Goal: Task Accomplishment & Management: Manage account settings

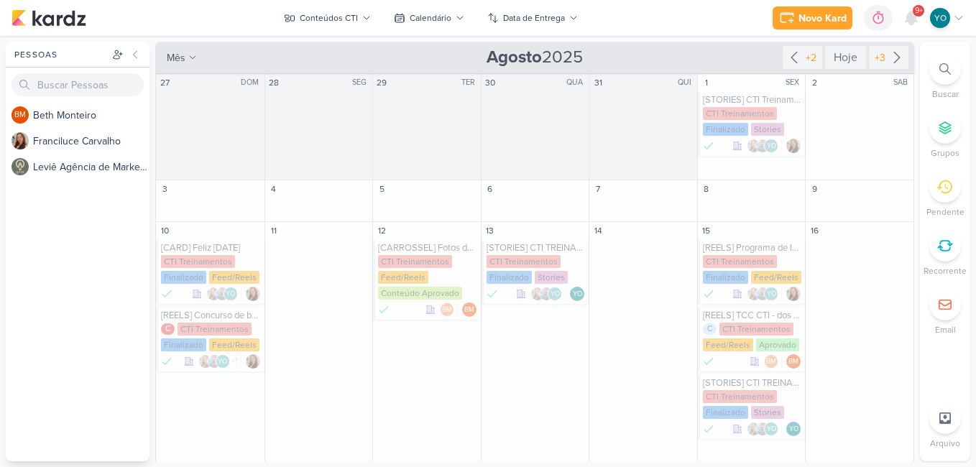
scroll to position [227, 0]
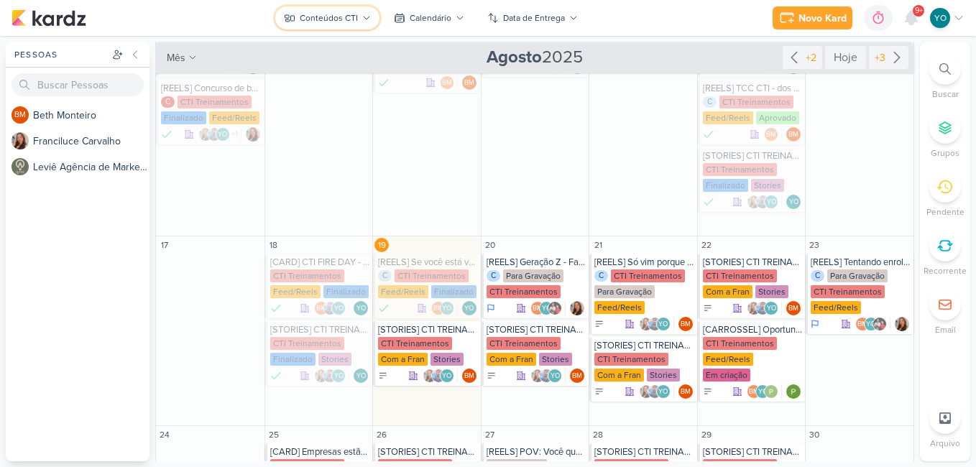
click at [325, 11] on div "Conteúdos CTI" at bounding box center [329, 17] width 58 height 13
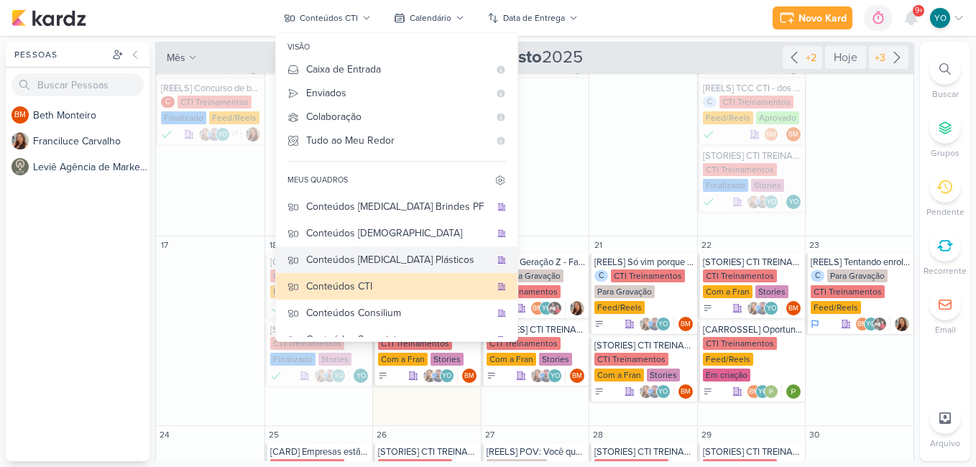
click at [418, 259] on div "Conteúdos [MEDICAL_DATA] Plásticos" at bounding box center [398, 259] width 184 height 15
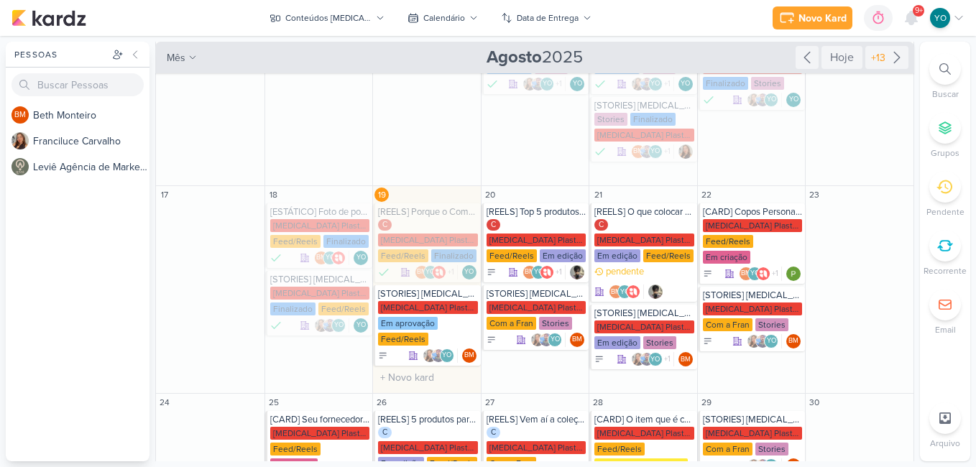
scroll to position [162, 0]
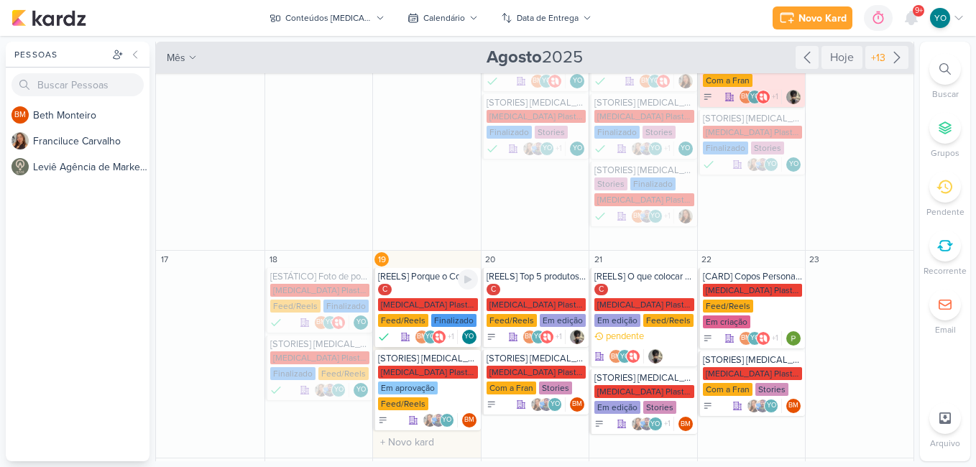
click at [429, 298] on div "[MEDICAL_DATA] Plasticos PJ" at bounding box center [428, 304] width 100 height 13
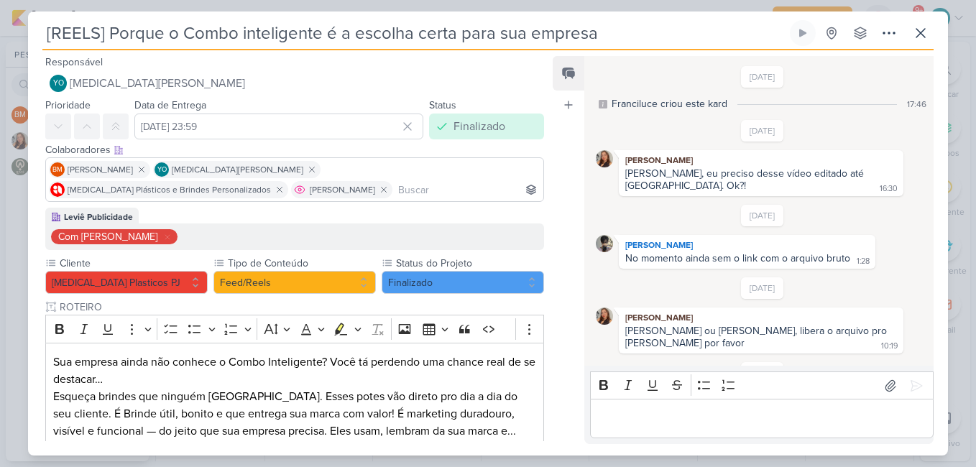
scroll to position [223, 0]
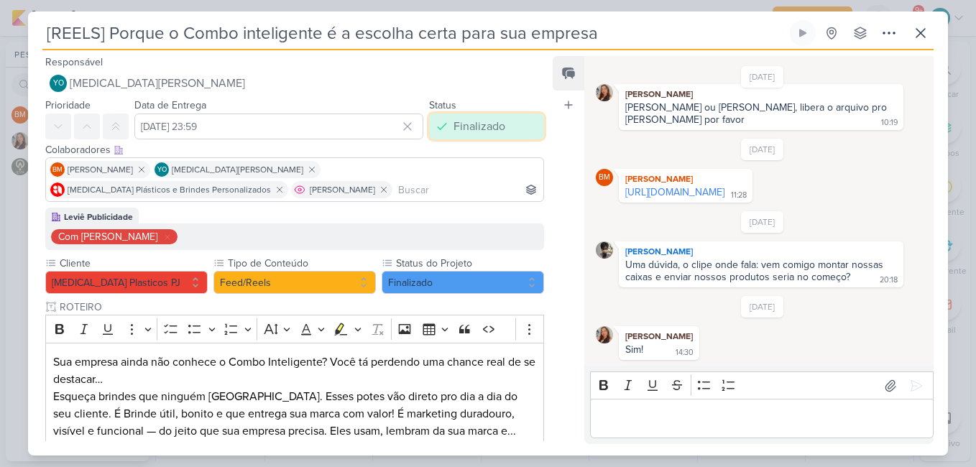
click at [514, 120] on button "Finalizado" at bounding box center [486, 127] width 115 height 26
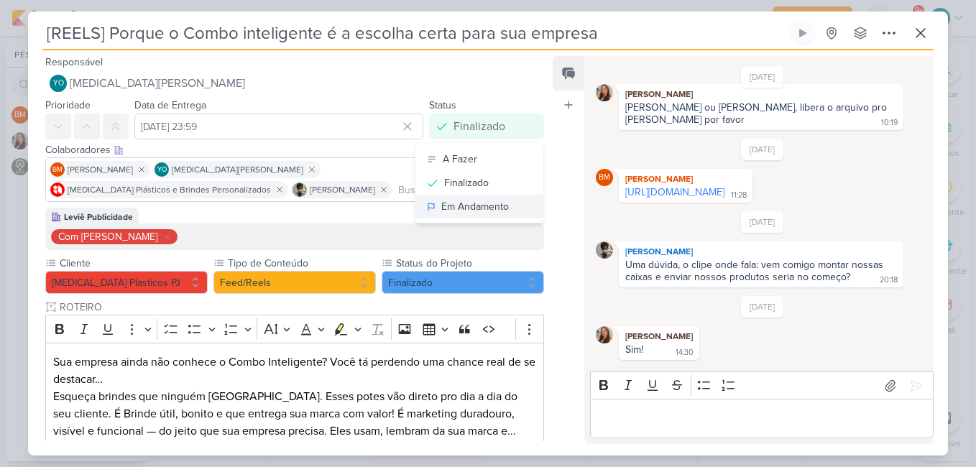
click at [494, 203] on div "Em Andamento" at bounding box center [475, 206] width 68 height 15
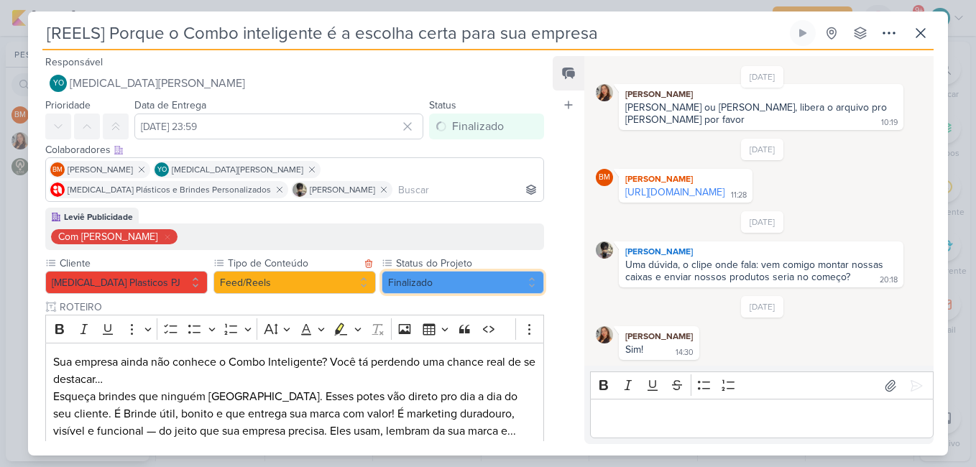
click at [437, 285] on button "Finalizado" at bounding box center [463, 282] width 162 height 23
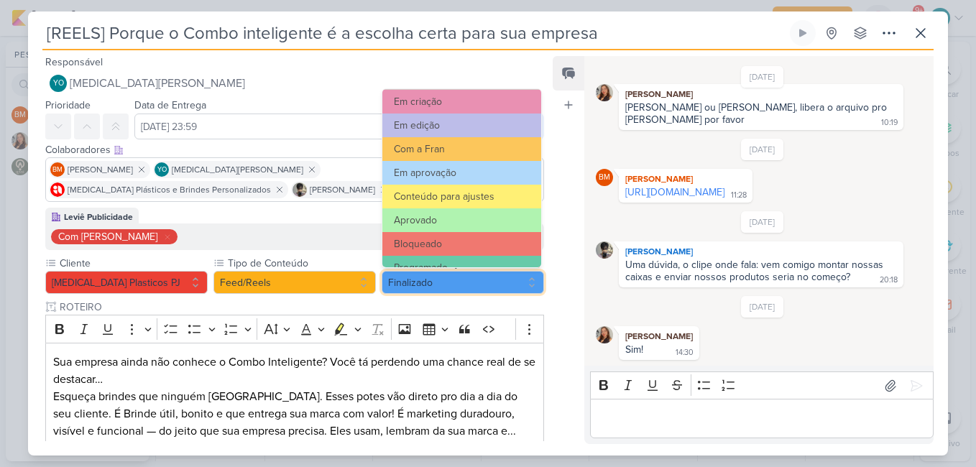
scroll to position [162, 0]
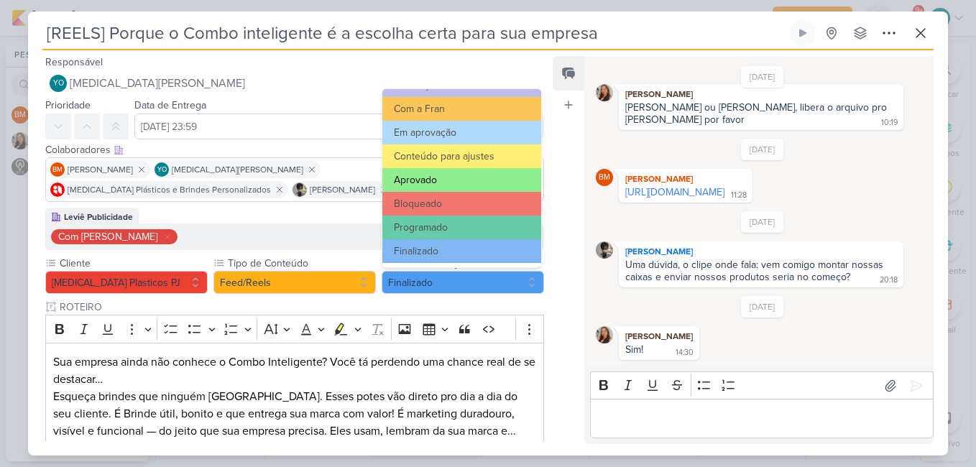
click at [482, 182] on button "Aprovado" at bounding box center [461, 180] width 159 height 24
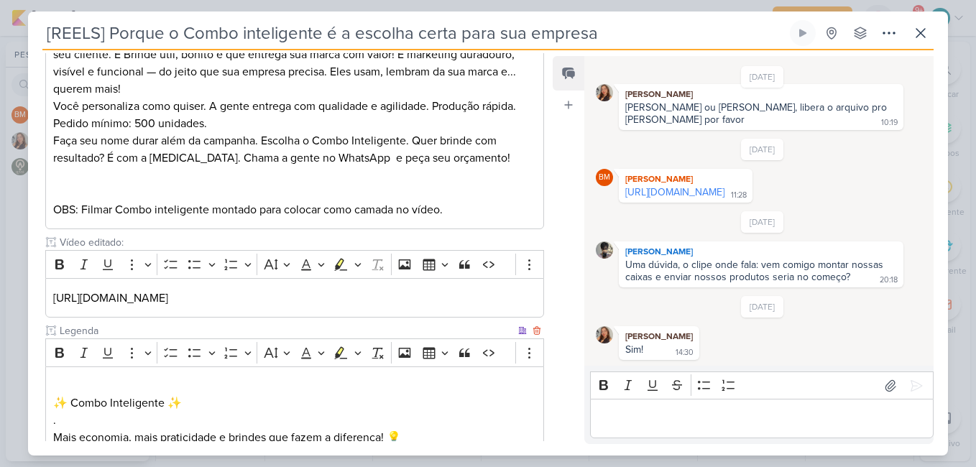
scroll to position [627, 0]
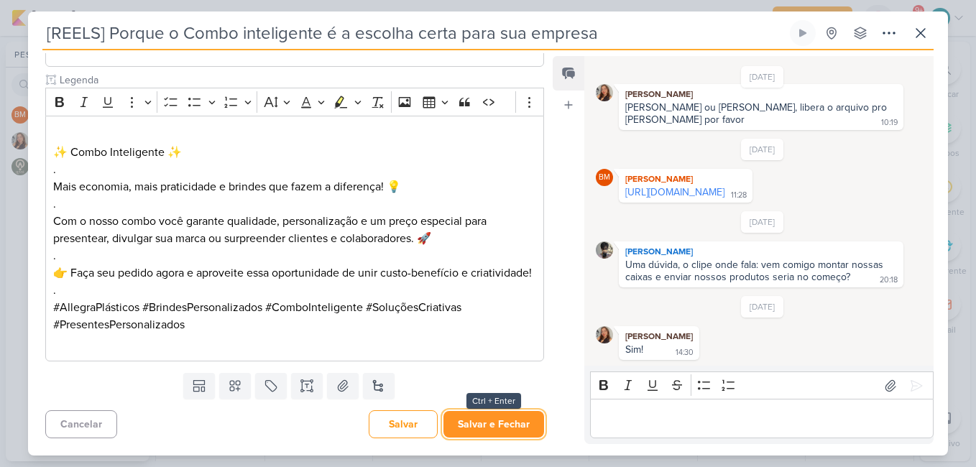
click at [507, 425] on button "Salvar e Fechar" at bounding box center [493, 424] width 101 height 27
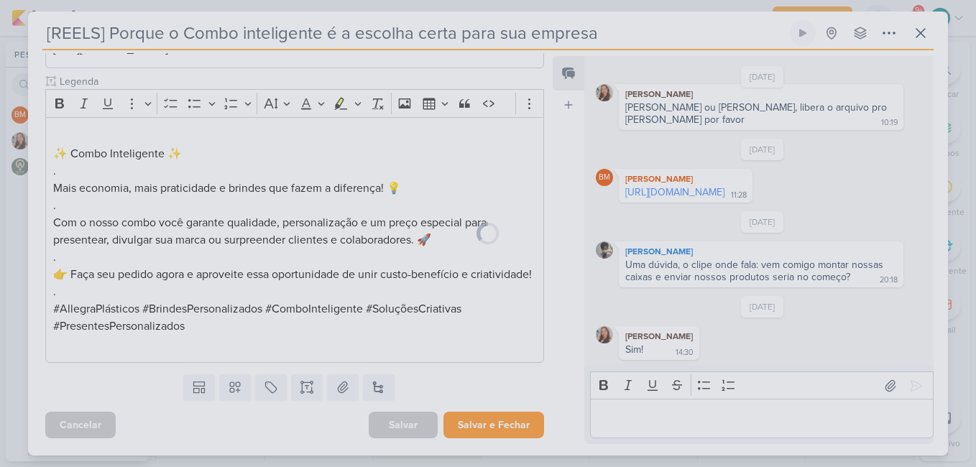
scroll to position [626, 0]
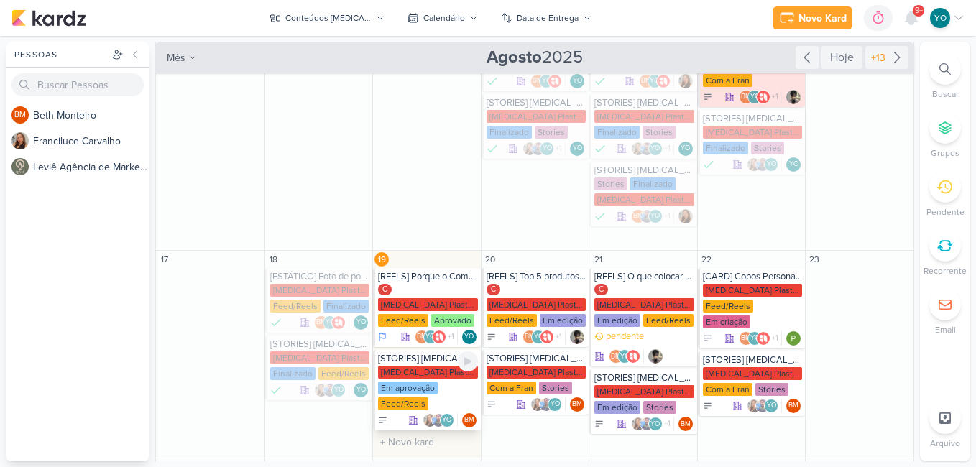
click at [442, 366] on div "[MEDICAL_DATA] Plasticos PJ" at bounding box center [428, 372] width 100 height 13
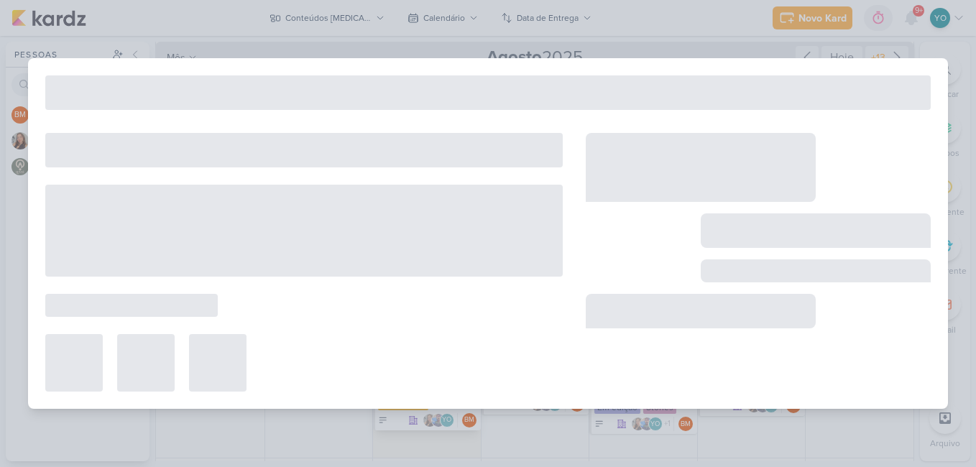
type input "[STORIES] [MEDICAL_DATA] Plasticos"
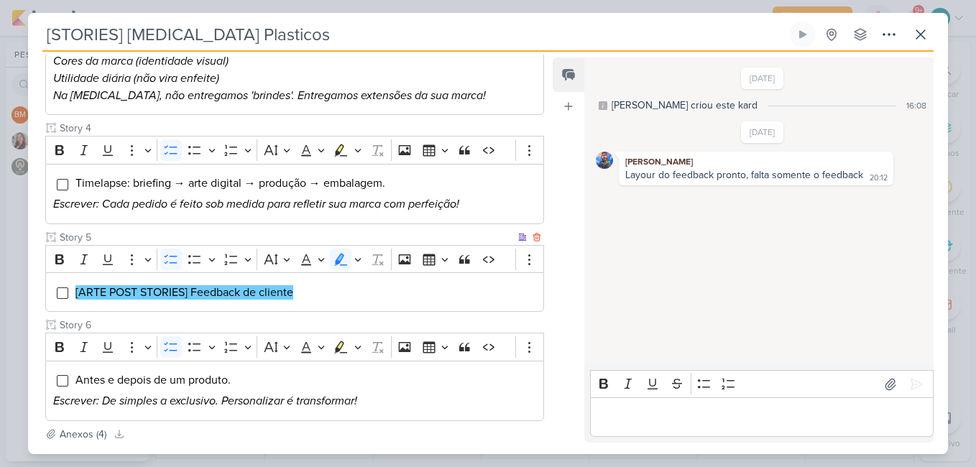
scroll to position [596, 0]
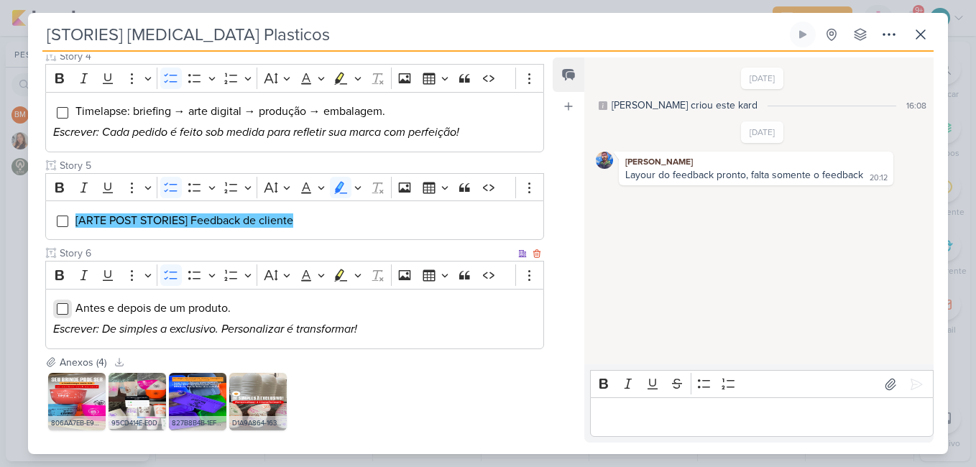
click at [58, 308] on input "Editor editing area: main" at bounding box center [62, 308] width 11 height 11
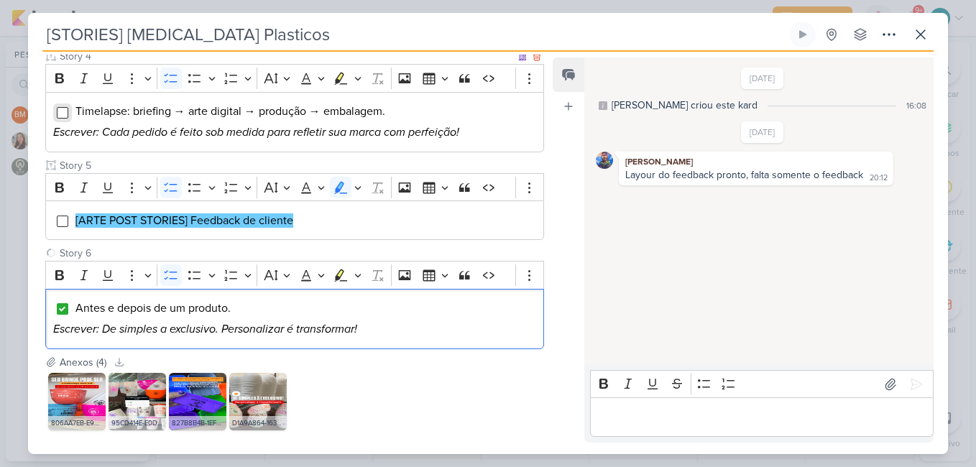
click at [59, 110] on input "Editor editing area: main" at bounding box center [62, 112] width 11 height 11
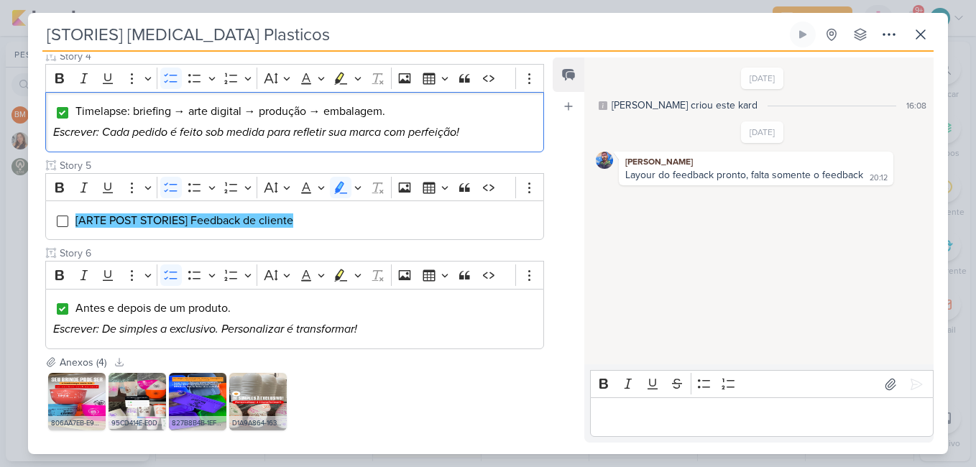
scroll to position [667, 0]
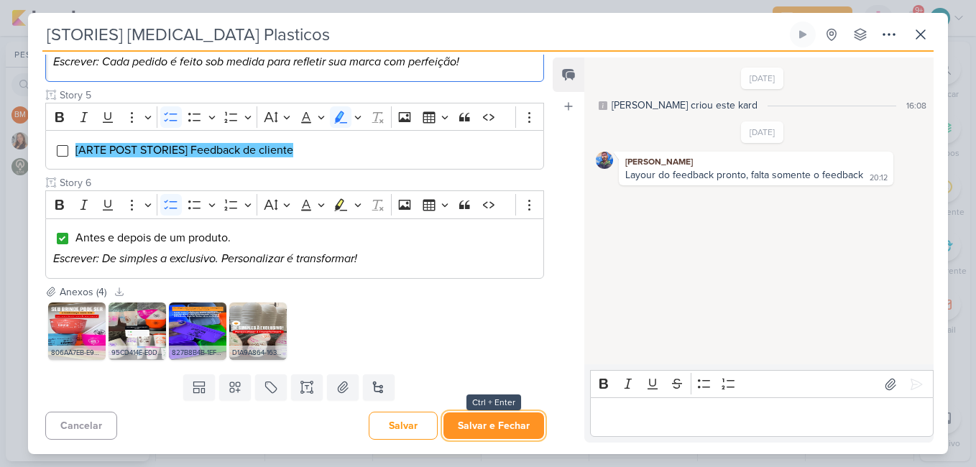
click at [515, 420] on button "Salvar e Fechar" at bounding box center [493, 425] width 101 height 27
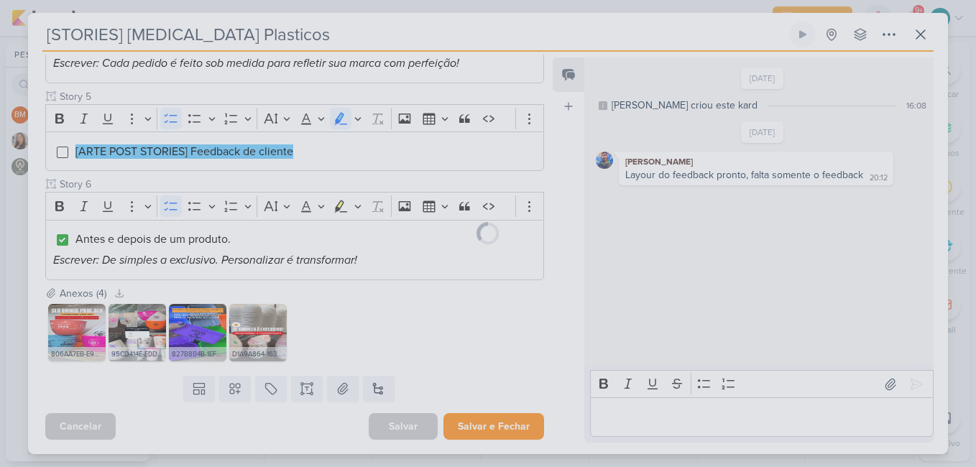
scroll to position [665, 0]
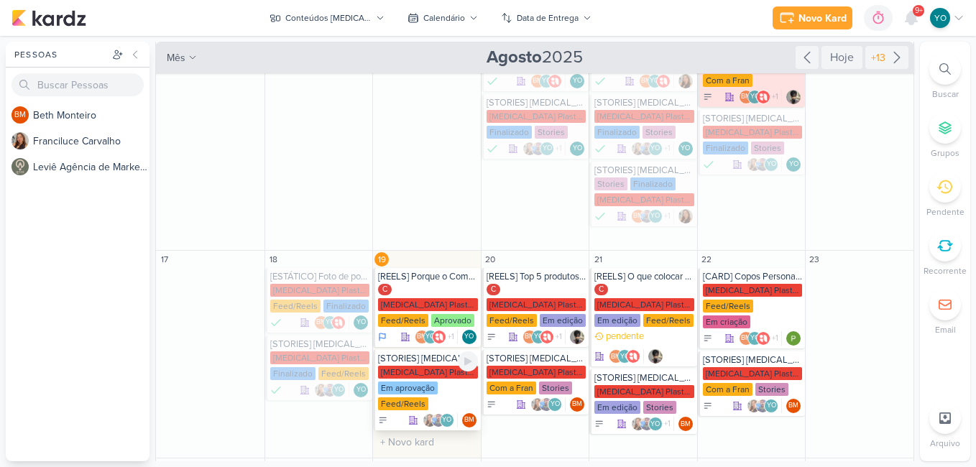
click at [420, 382] on div "Em aprovação" at bounding box center [408, 388] width 60 height 13
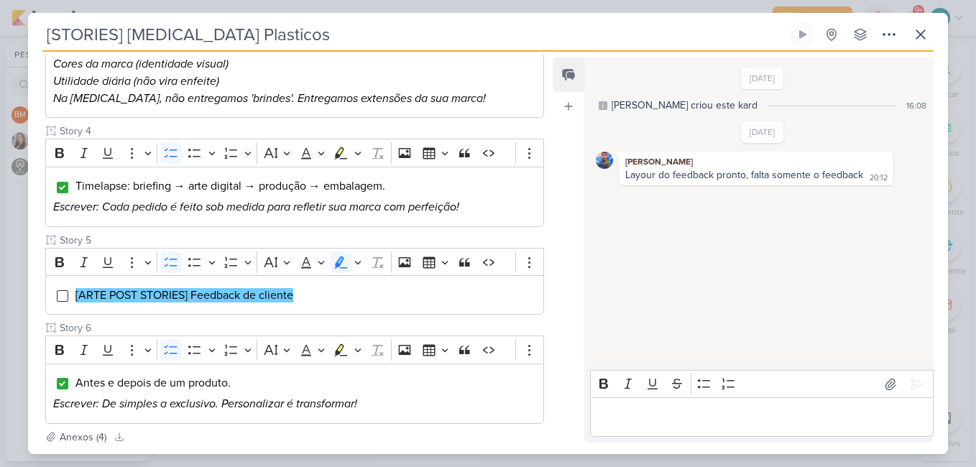
scroll to position [594, 0]
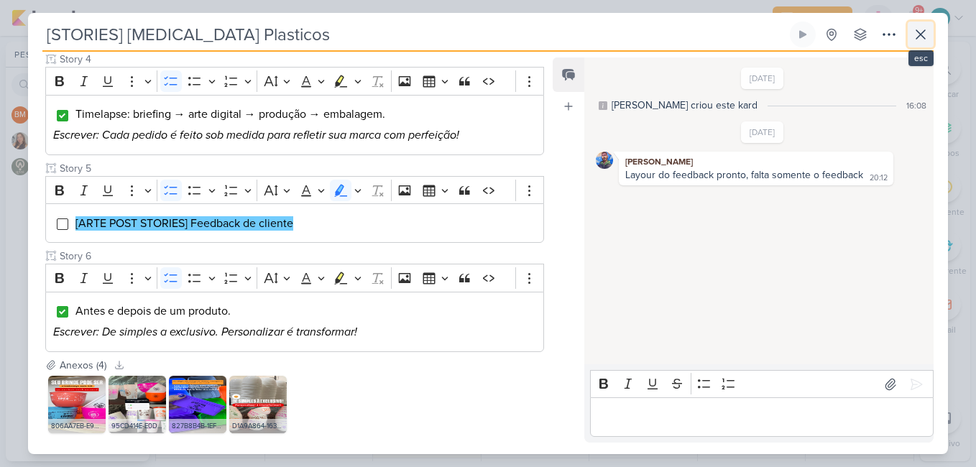
click at [919, 27] on icon at bounding box center [920, 34] width 17 height 17
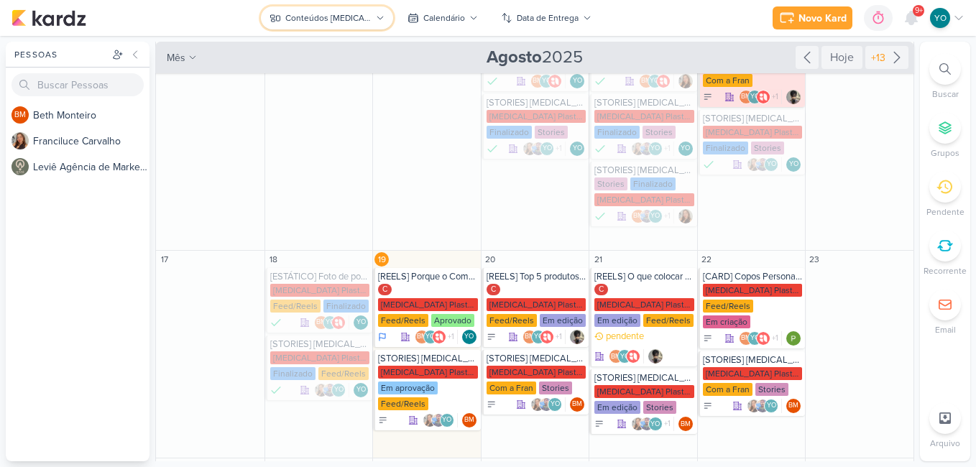
click at [356, 19] on div "Conteúdos [MEDICAL_DATA] Plásticos" at bounding box center [328, 17] width 86 height 13
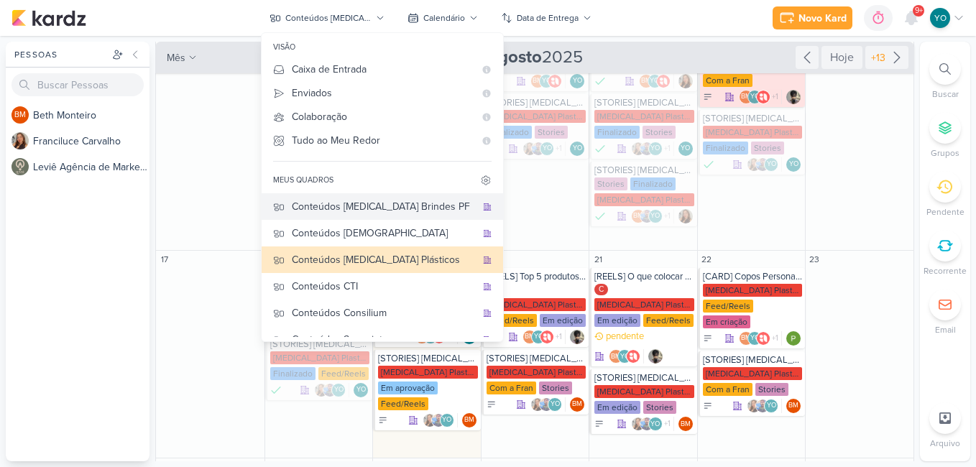
click at [402, 197] on button "Conteúdos [MEDICAL_DATA] Brindes PF" at bounding box center [382, 206] width 241 height 27
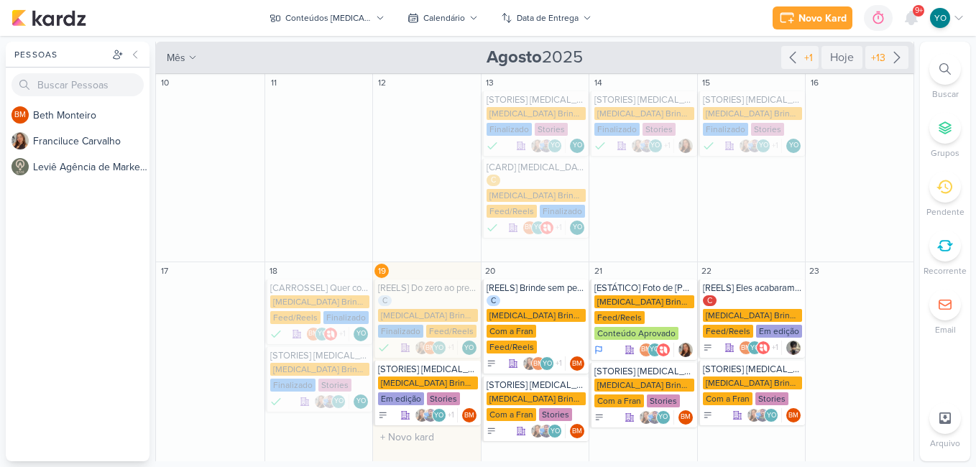
scroll to position [227, 0]
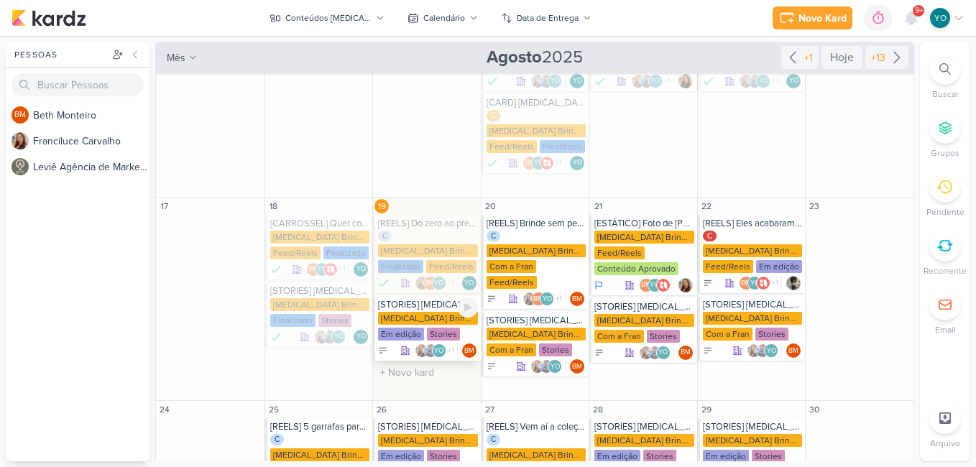
click at [400, 312] on div "[MEDICAL_DATA] Brindes PF" at bounding box center [428, 318] width 100 height 13
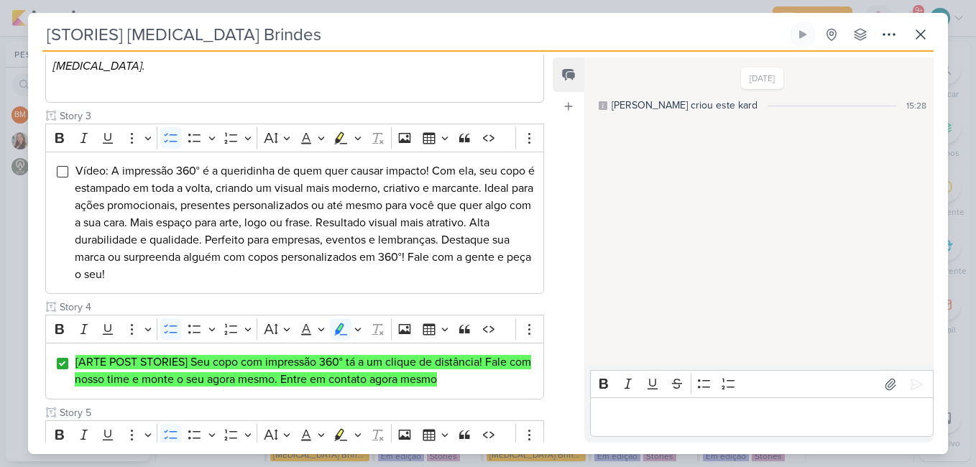
scroll to position [503, 0]
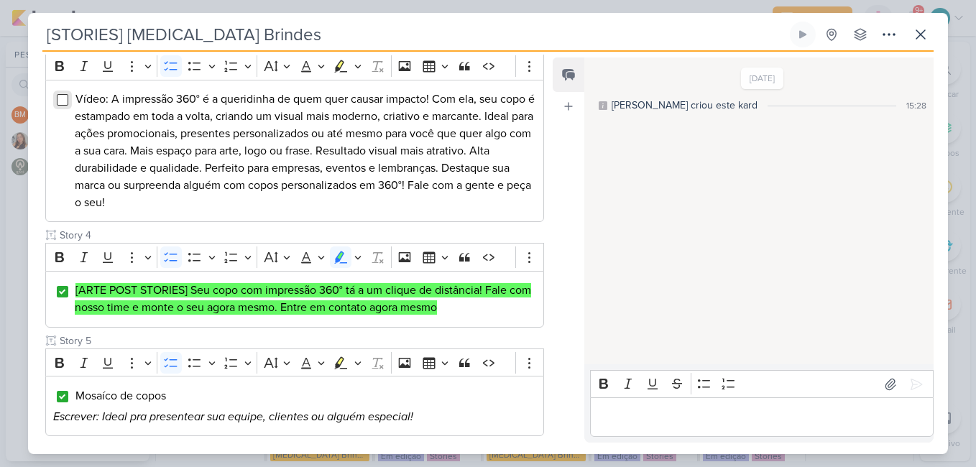
click at [61, 99] on input "Editor editing area: main" at bounding box center [62, 99] width 11 height 11
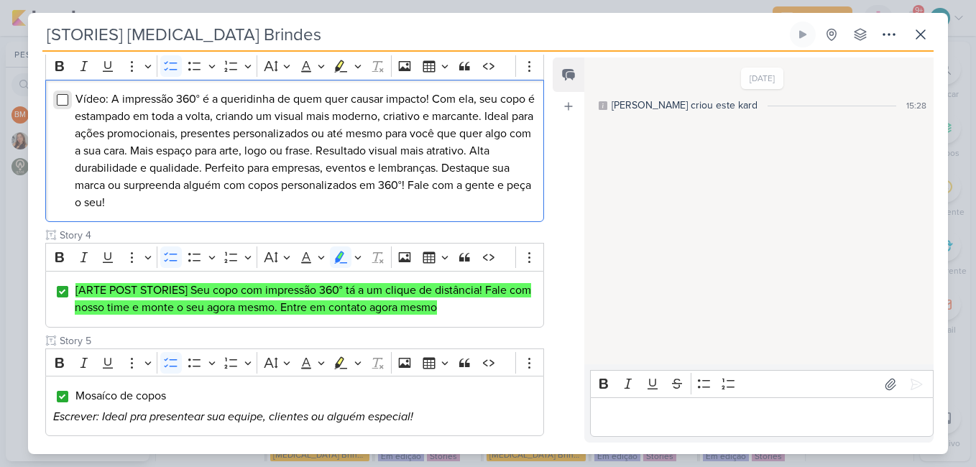
click at [60, 102] on input "Editor editing area: main" at bounding box center [62, 99] width 11 height 11
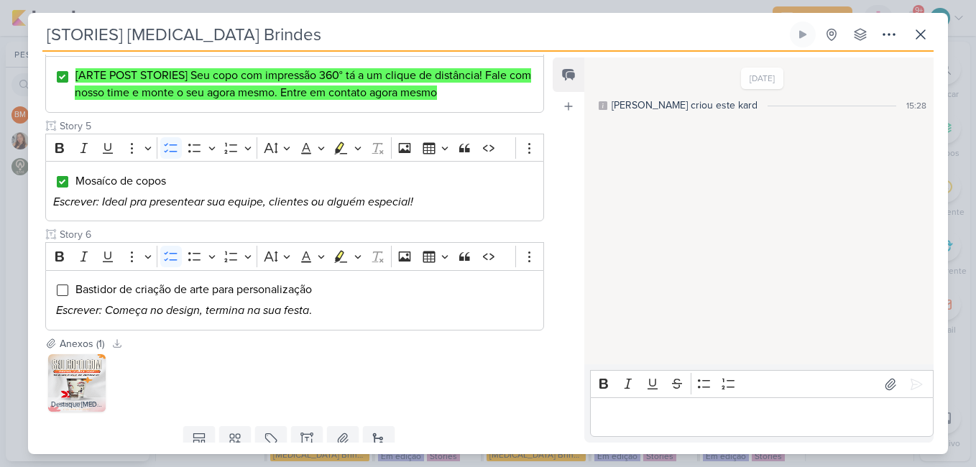
scroll to position [719, 0]
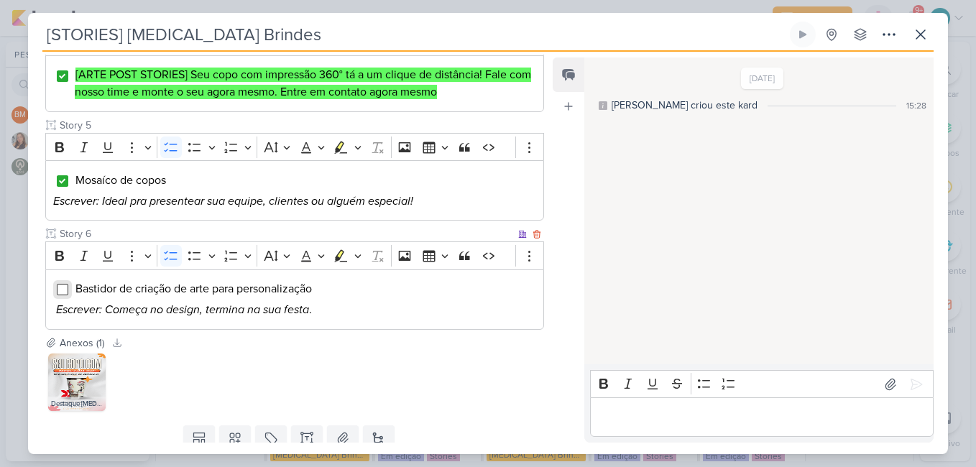
click at [64, 291] on input "Editor editing area: main" at bounding box center [62, 289] width 11 height 11
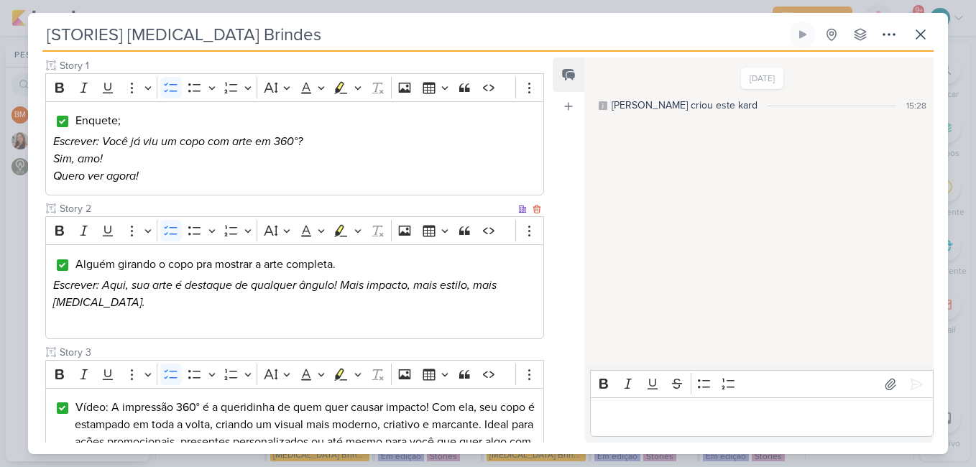
scroll to position [0, 0]
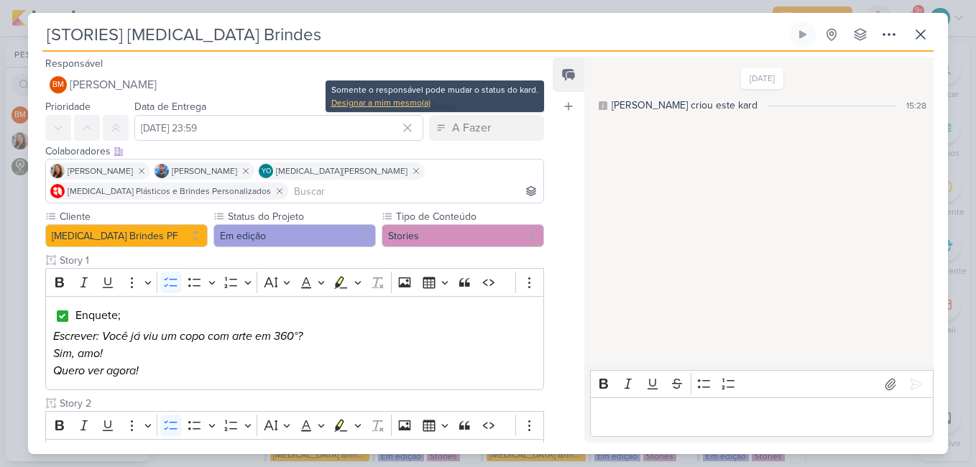
click at [405, 102] on div "Designar a mim mesmo(a)" at bounding box center [434, 102] width 207 height 13
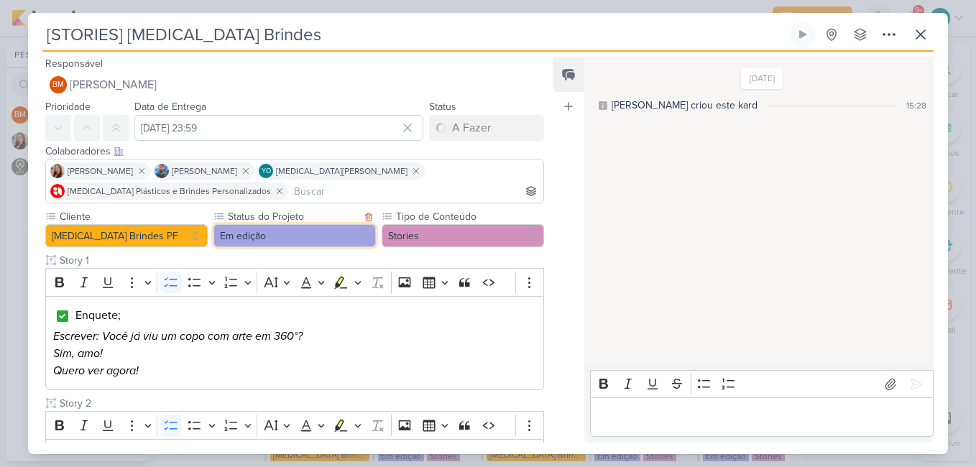
click at [320, 232] on button "Em edição" at bounding box center [294, 235] width 162 height 23
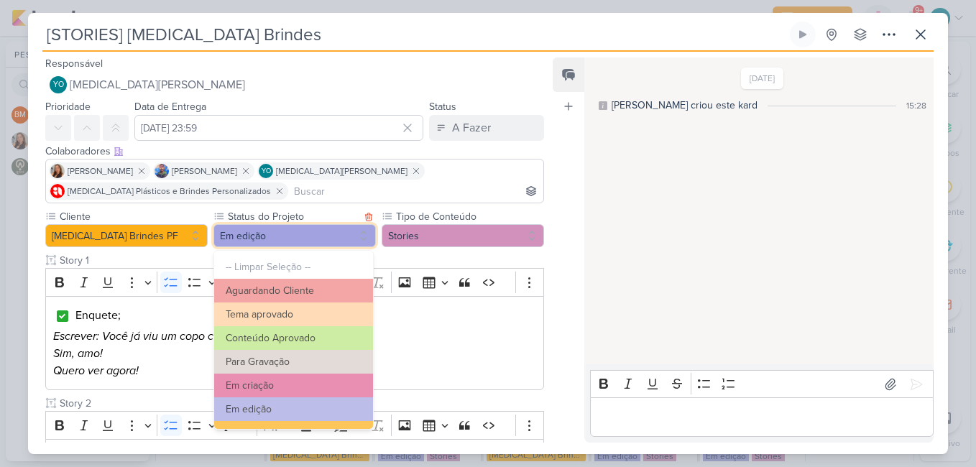
scroll to position [162, 0]
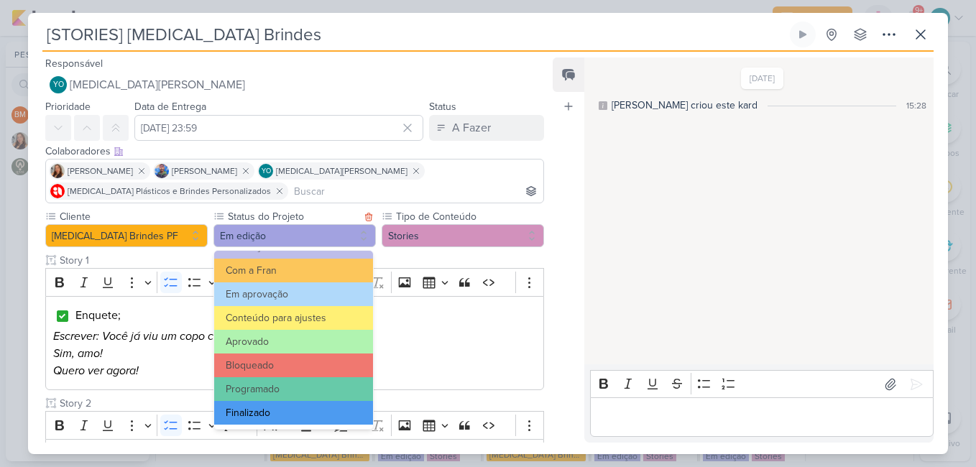
click at [328, 412] on button "Finalizado" at bounding box center [293, 413] width 159 height 24
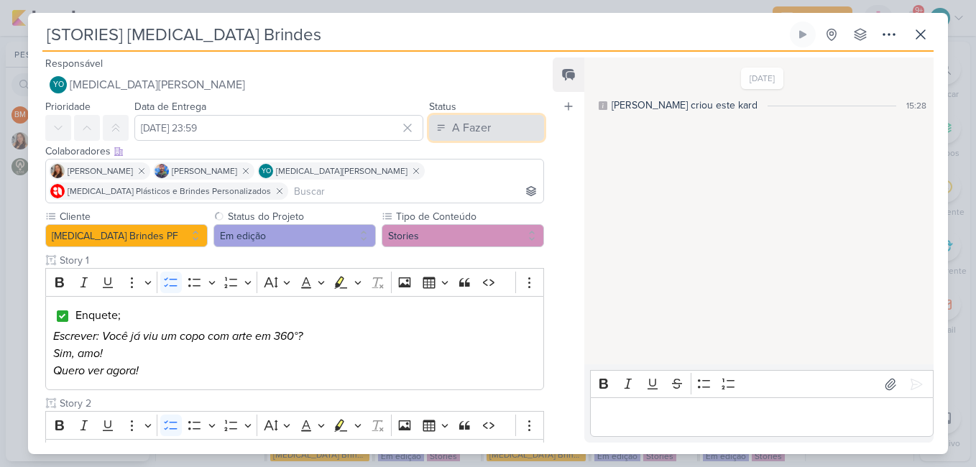
click at [464, 123] on div "A Fazer" at bounding box center [471, 127] width 39 height 17
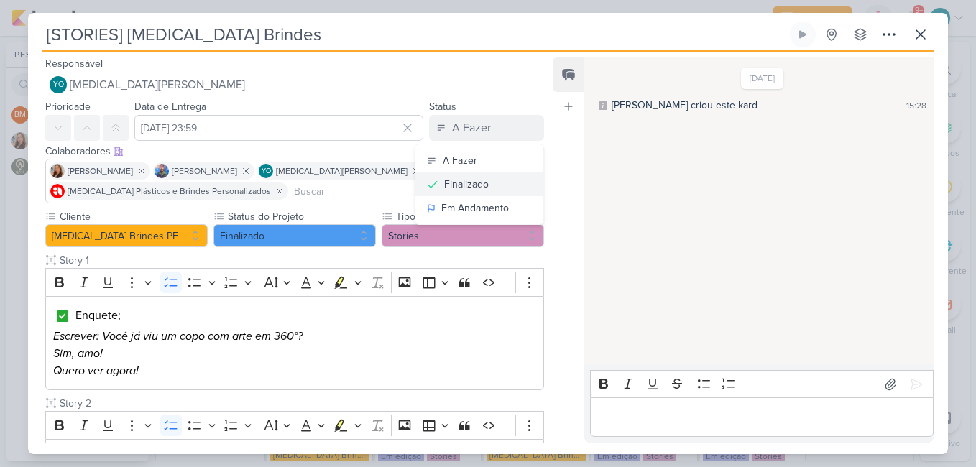
click at [461, 188] on div "Finalizado" at bounding box center [466, 184] width 45 height 15
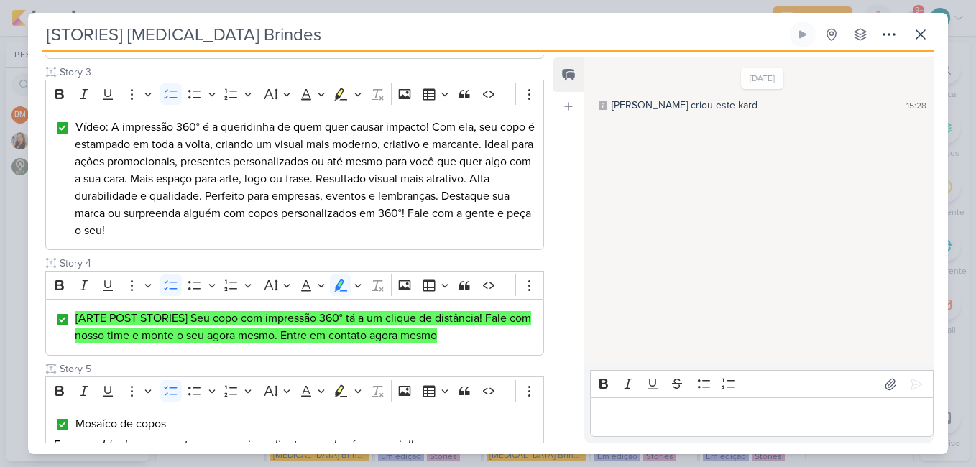
scroll to position [770, 0]
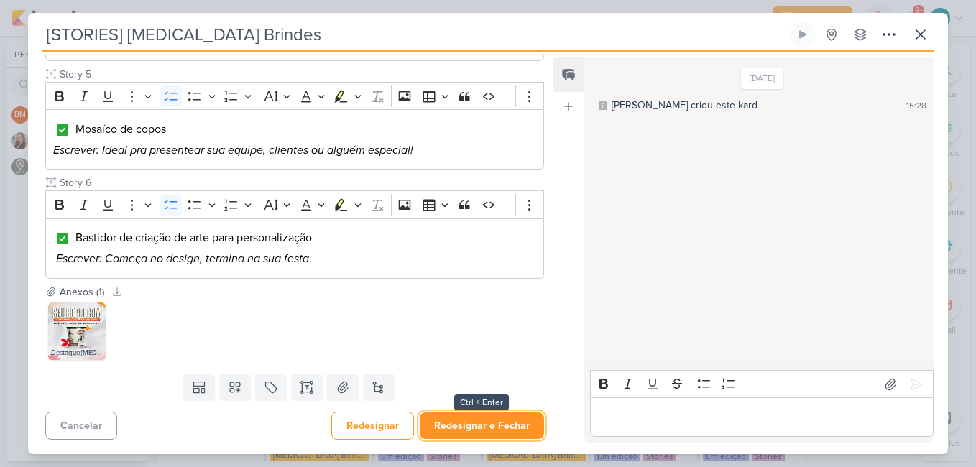
click at [495, 425] on button "Redesignar e Fechar" at bounding box center [482, 425] width 124 height 27
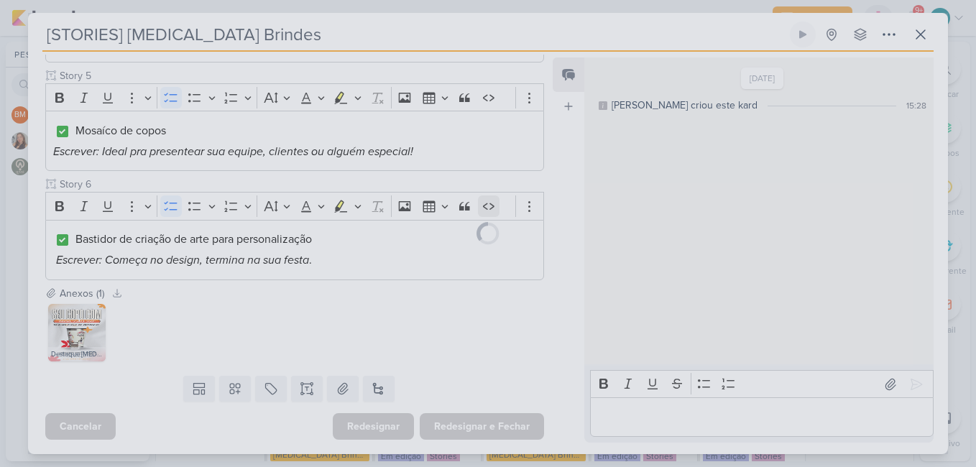
scroll to position [768, 0]
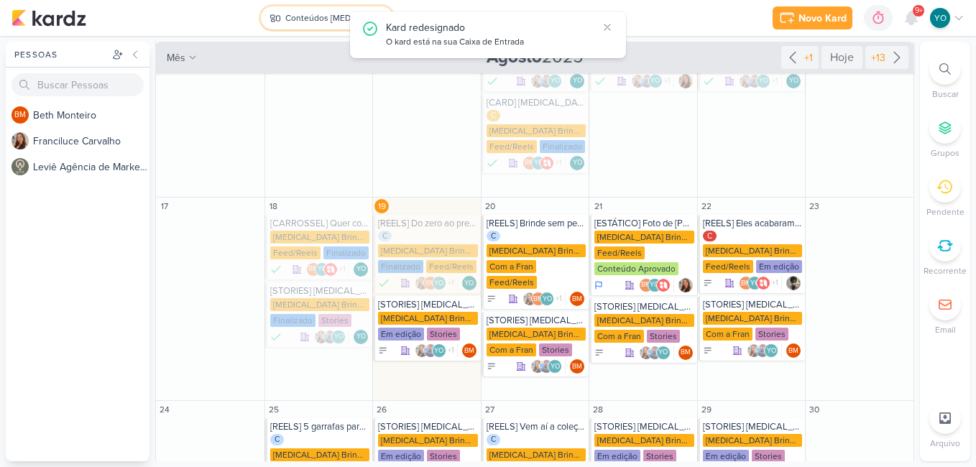
click at [331, 21] on div "Conteúdos [MEDICAL_DATA] Brindes PF" at bounding box center [328, 17] width 86 height 13
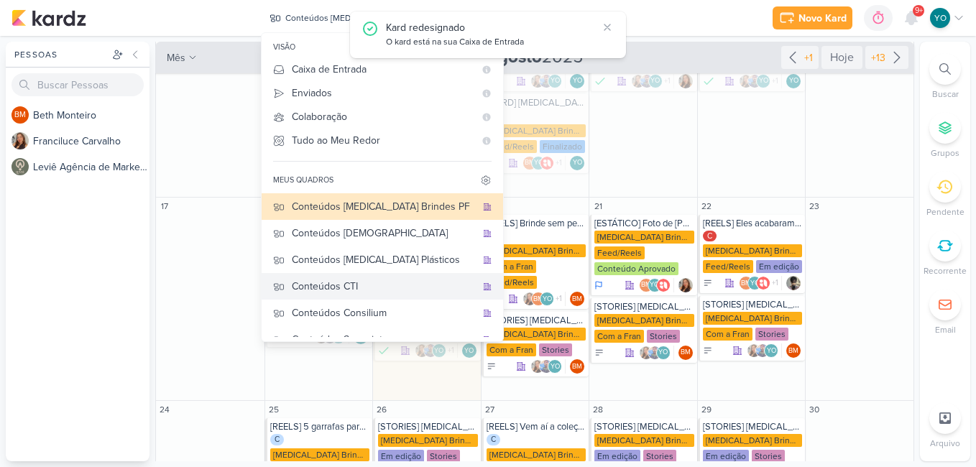
click at [371, 297] on button "Conteúdos CTI" at bounding box center [382, 286] width 241 height 27
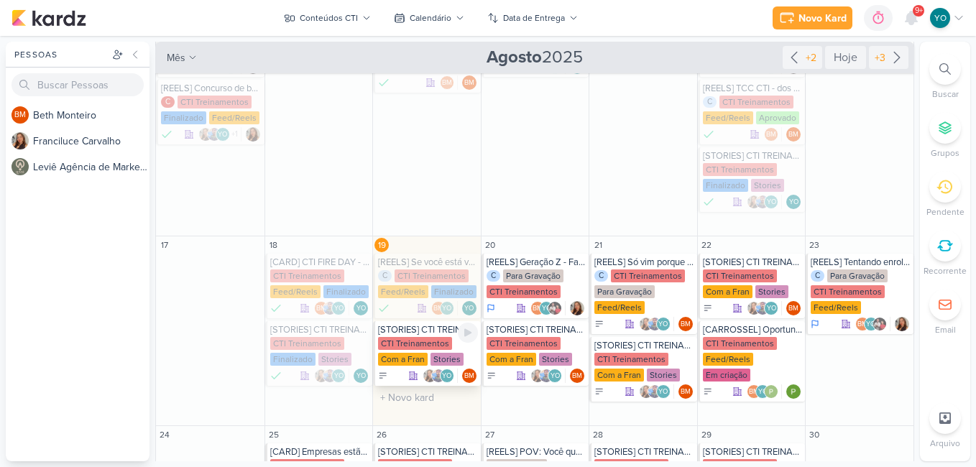
click at [415, 354] on div "Com a Fran" at bounding box center [403, 359] width 50 height 13
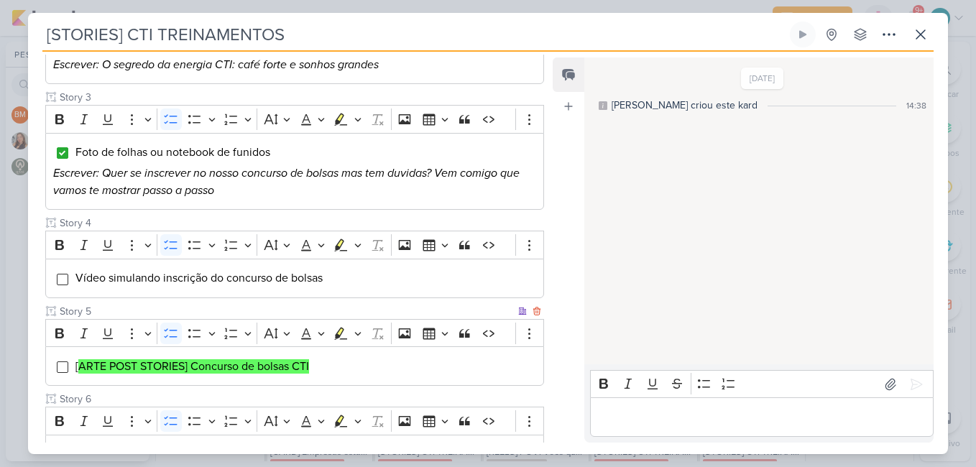
scroll to position [381, 0]
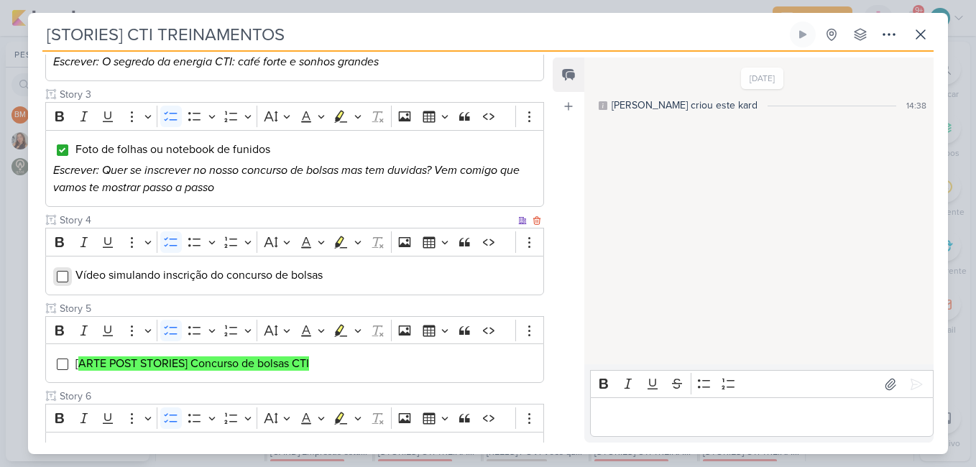
click at [63, 273] on input "Editor editing area: main" at bounding box center [62, 276] width 11 height 11
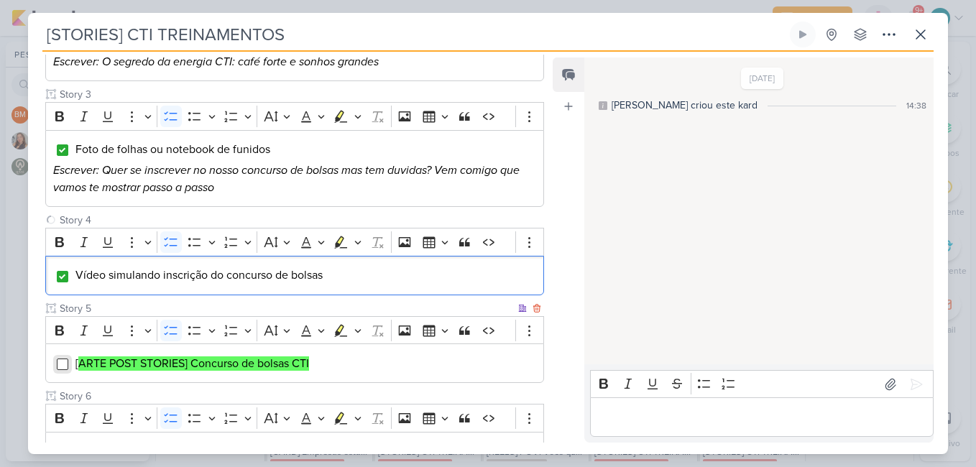
click at [62, 364] on input "Editor editing area: main" at bounding box center [62, 364] width 11 height 11
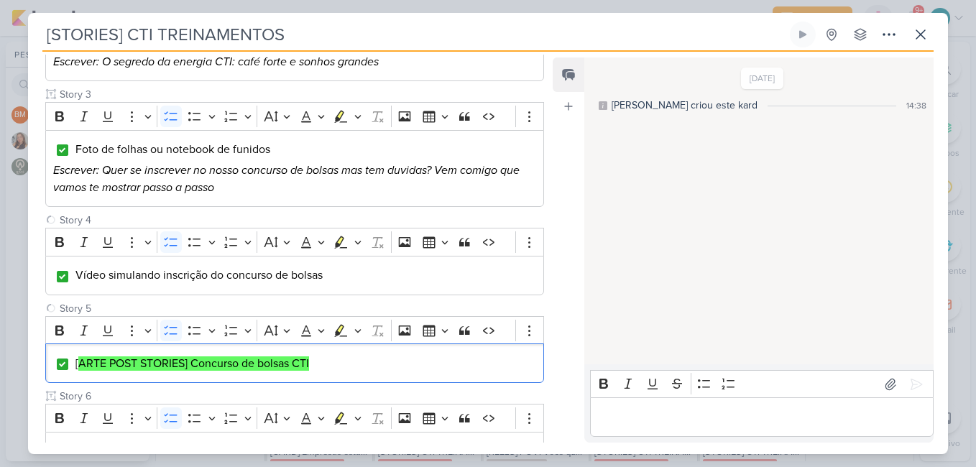
scroll to position [525, 0]
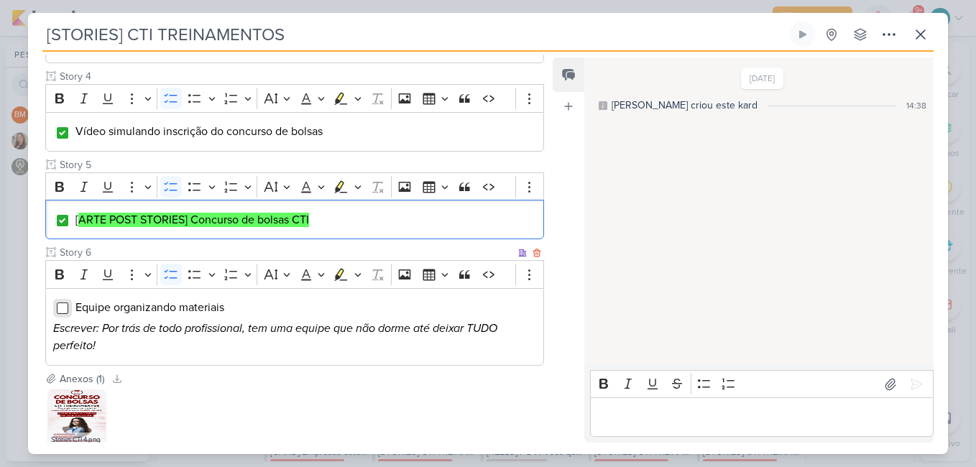
click at [64, 305] on input "Editor editing area: main" at bounding box center [62, 308] width 11 height 11
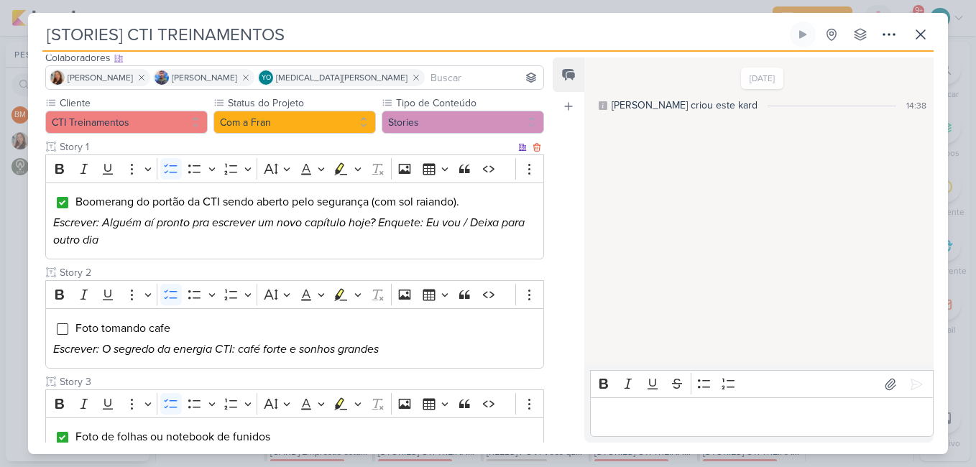
scroll to position [0, 0]
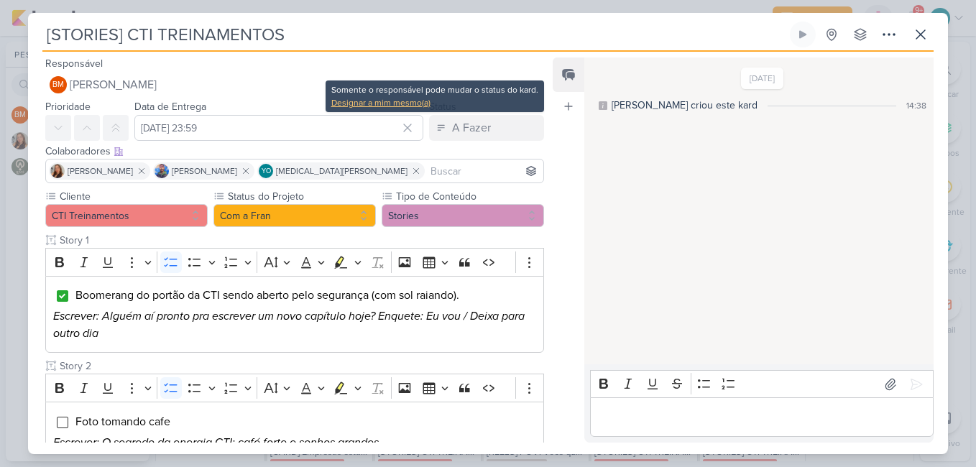
click at [407, 103] on div "Designar a mim mesmo(a)" at bounding box center [434, 102] width 207 height 13
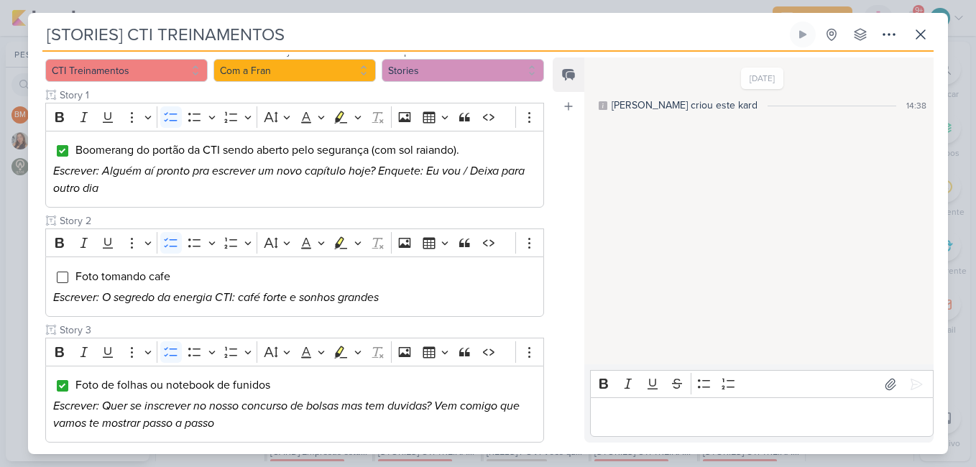
scroll to position [287, 0]
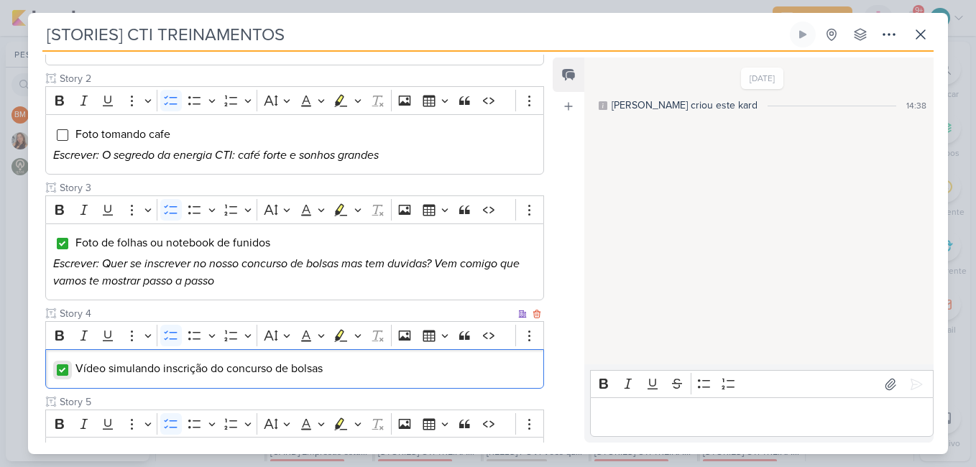
click at [67, 369] on input "Editor editing area: main" at bounding box center [62, 369] width 11 height 11
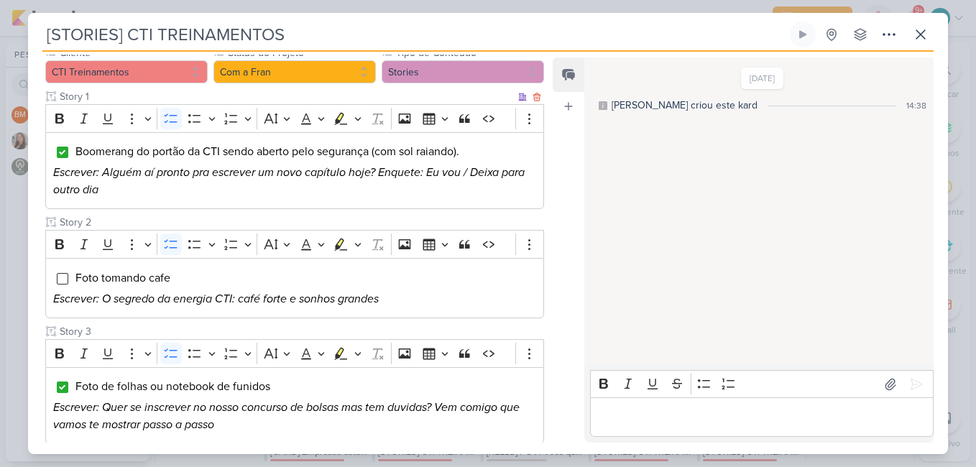
scroll to position [0, 0]
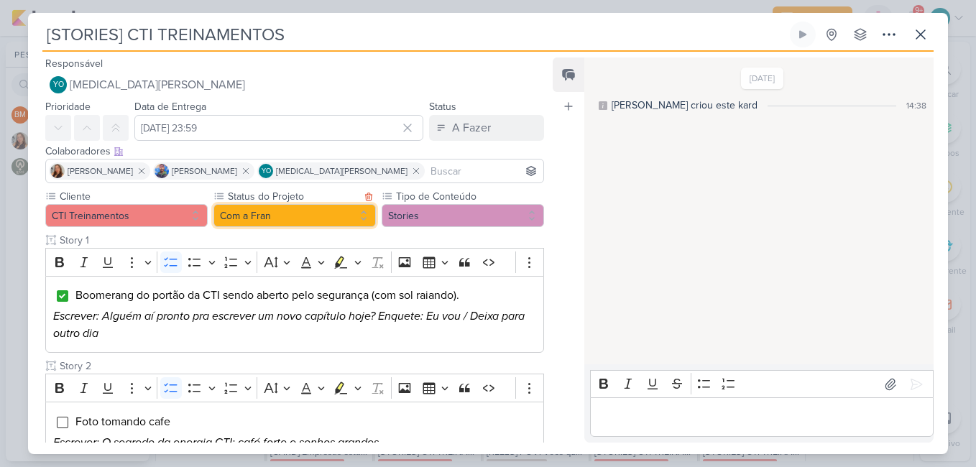
click at [302, 218] on button "Com a Fran" at bounding box center [294, 215] width 162 height 23
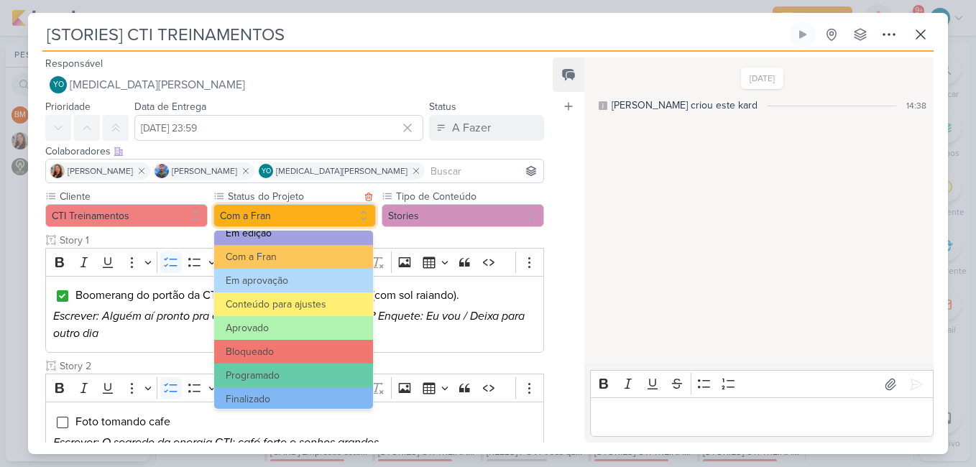
scroll to position [162, 0]
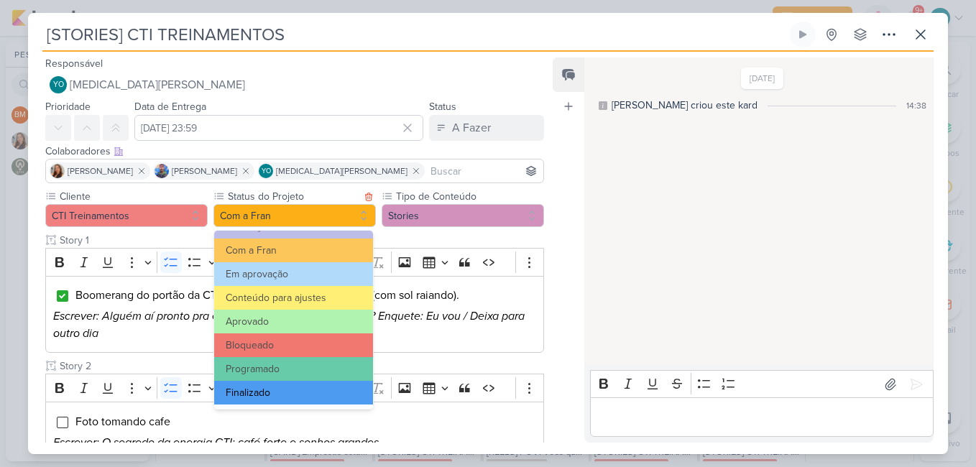
click at [315, 382] on button "Finalizado" at bounding box center [293, 393] width 159 height 24
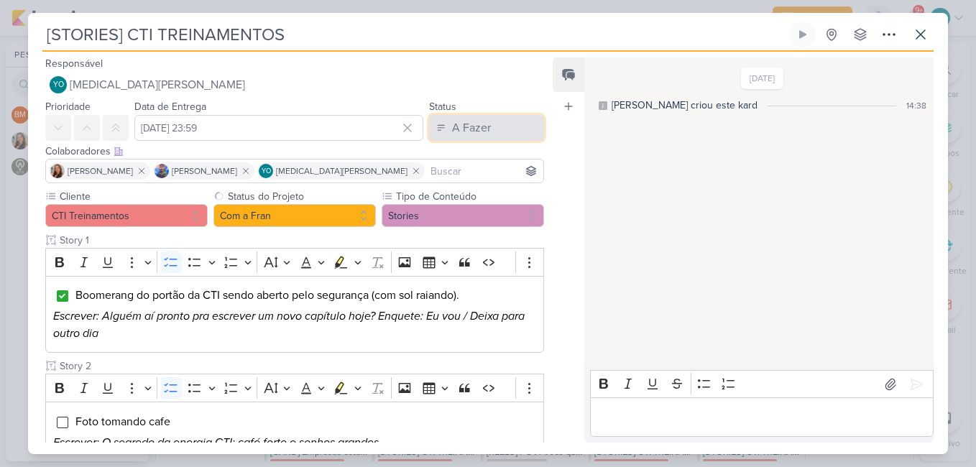
click at [501, 131] on button "A Fazer" at bounding box center [486, 128] width 115 height 26
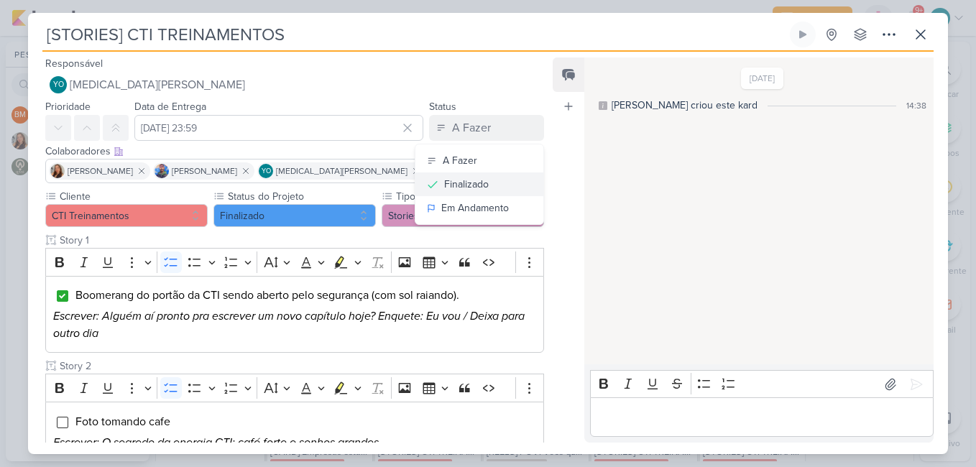
click at [461, 182] on div "Finalizado" at bounding box center [466, 184] width 45 height 15
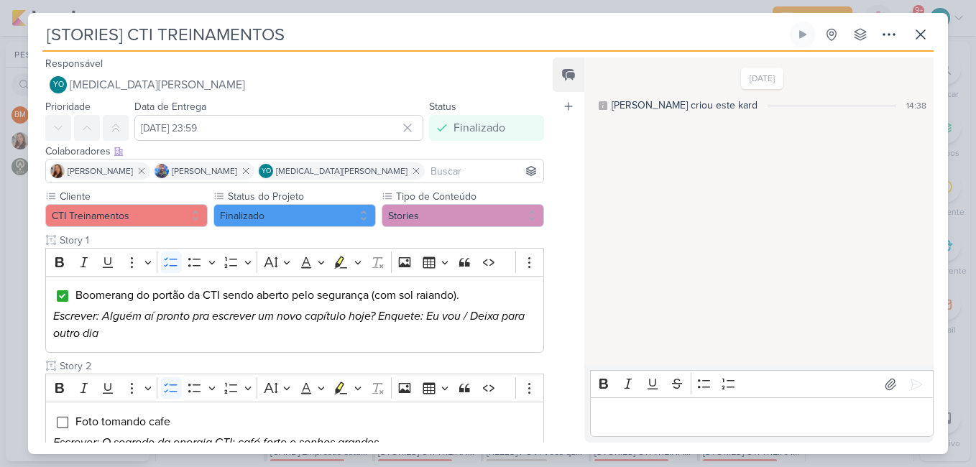
scroll to position [287, 0]
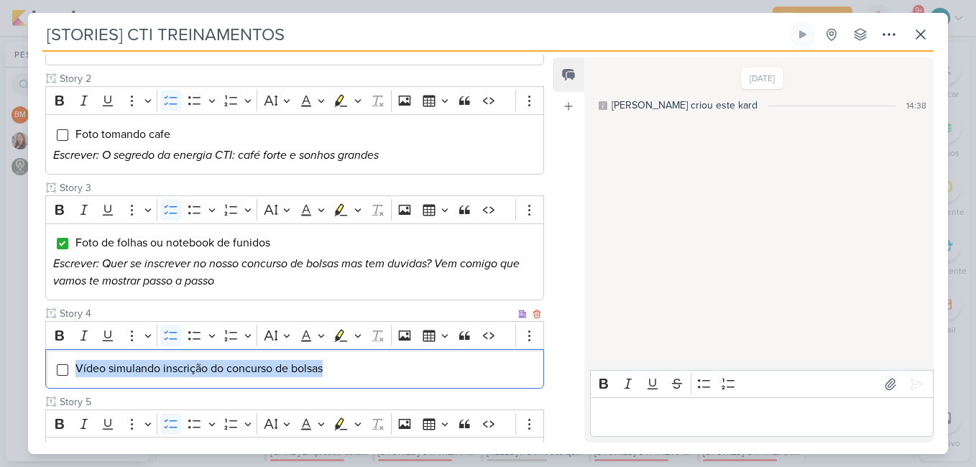
drag, startPoint x: 75, startPoint y: 364, endPoint x: 325, endPoint y: 362, distance: 249.3
click at [325, 362] on li "Vídeo simulando inscrição do concurso de bolsas" at bounding box center [305, 368] width 461 height 17
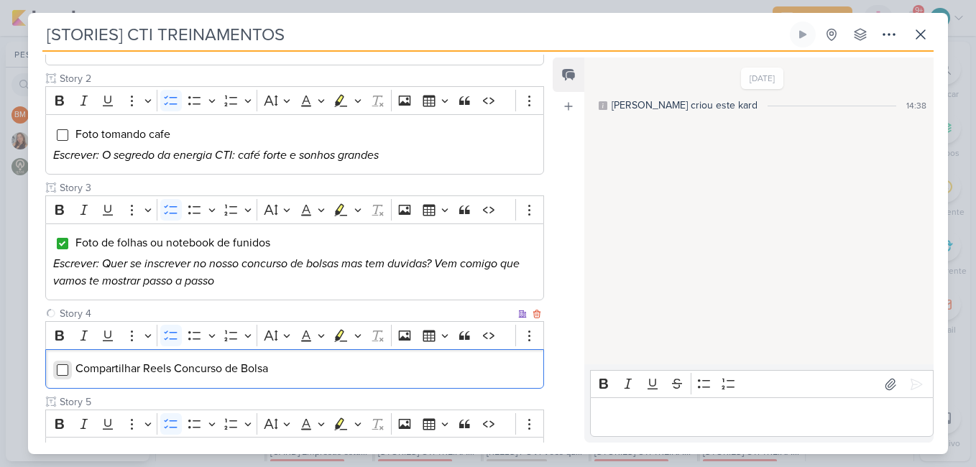
click at [63, 369] on input "Editor editing area: main" at bounding box center [62, 369] width 11 height 11
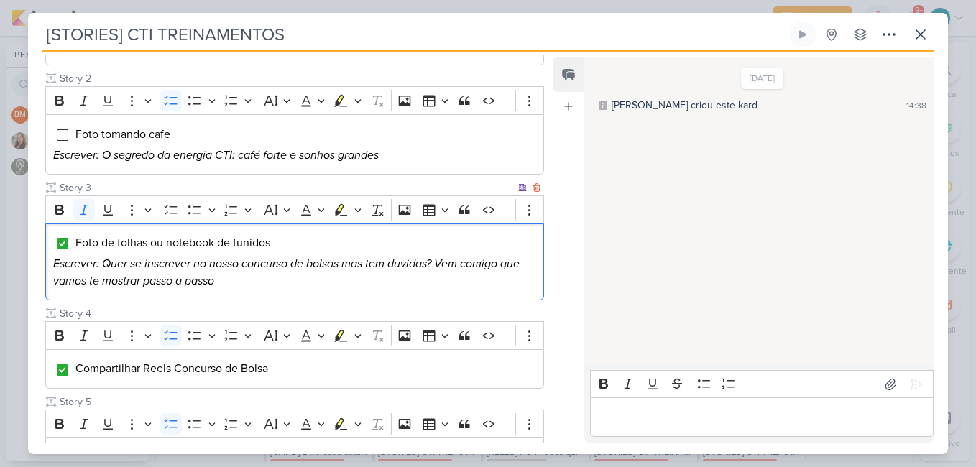
drag, startPoint x: 224, startPoint y: 285, endPoint x: 441, endPoint y: 262, distance: 218.1
click at [441, 262] on p "Escrever: Quer se inscrever no nosso concurso de bolsas mas tem duvidas? Vem co…" at bounding box center [294, 272] width 483 height 34
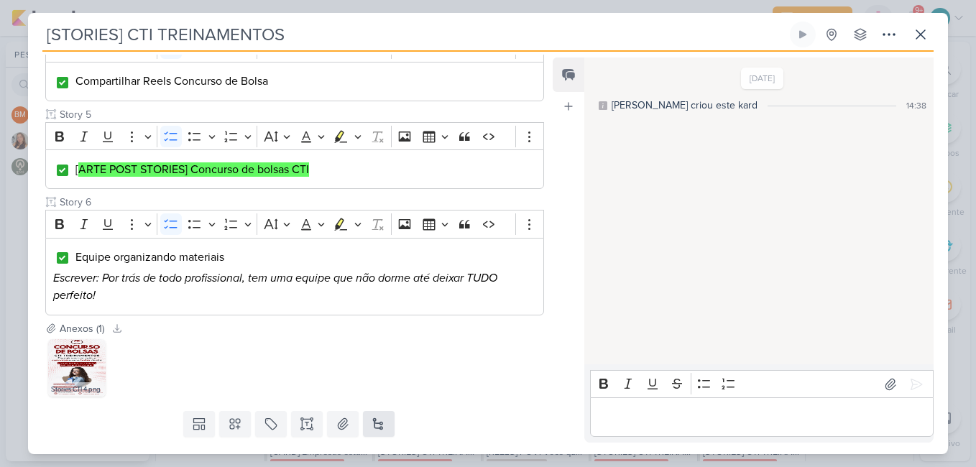
scroll to position [611, 0]
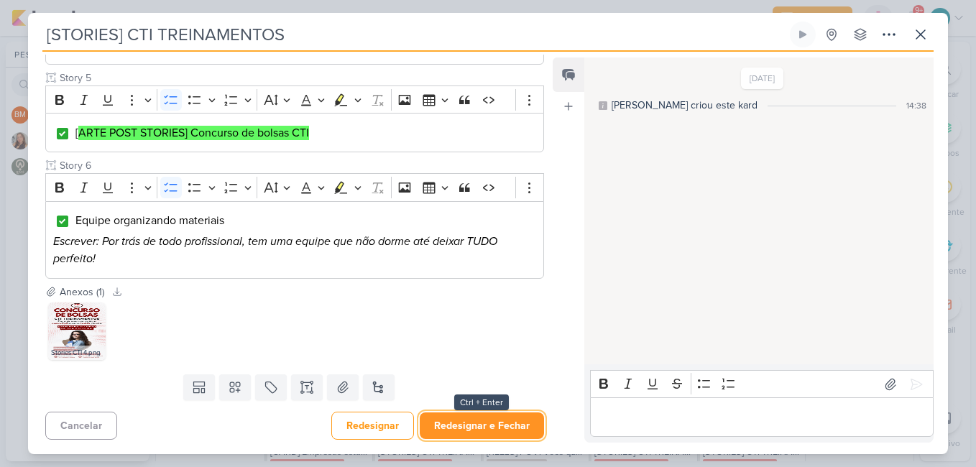
click at [484, 418] on button "Redesignar e Fechar" at bounding box center [482, 425] width 124 height 27
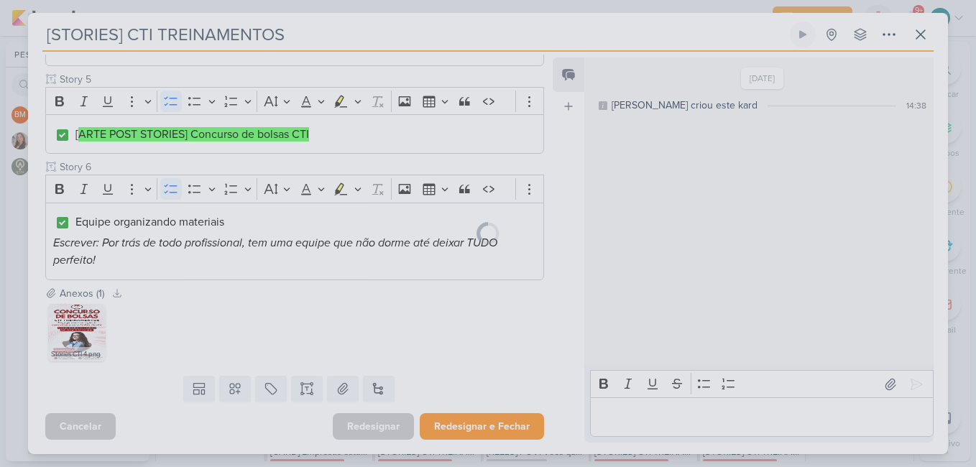
scroll to position [610, 0]
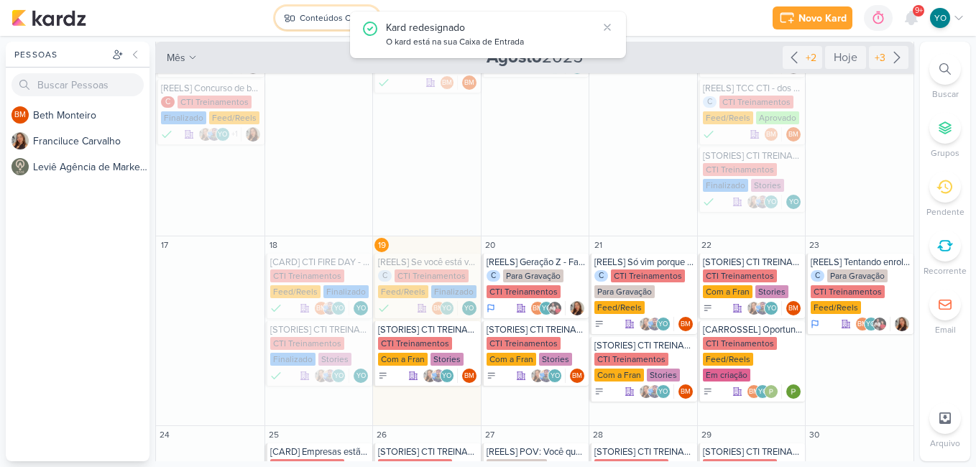
click at [317, 17] on div "Conteúdos CTI" at bounding box center [329, 17] width 58 height 13
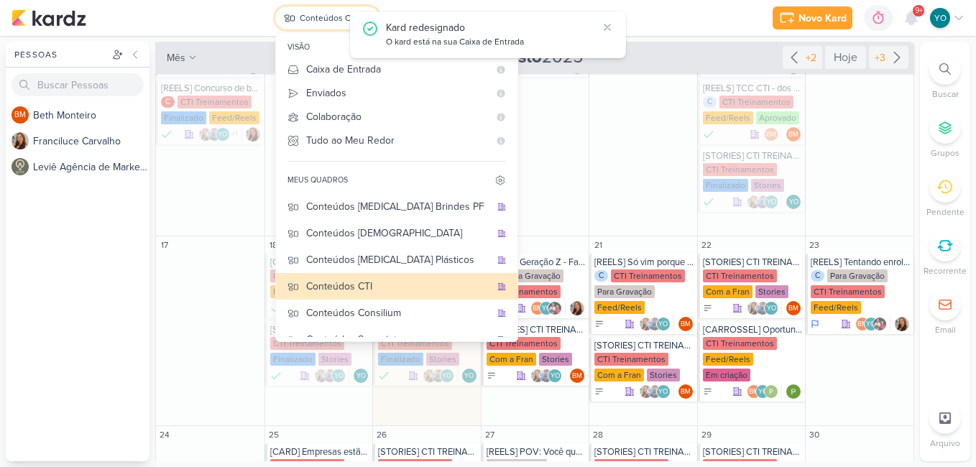
scroll to position [72, 0]
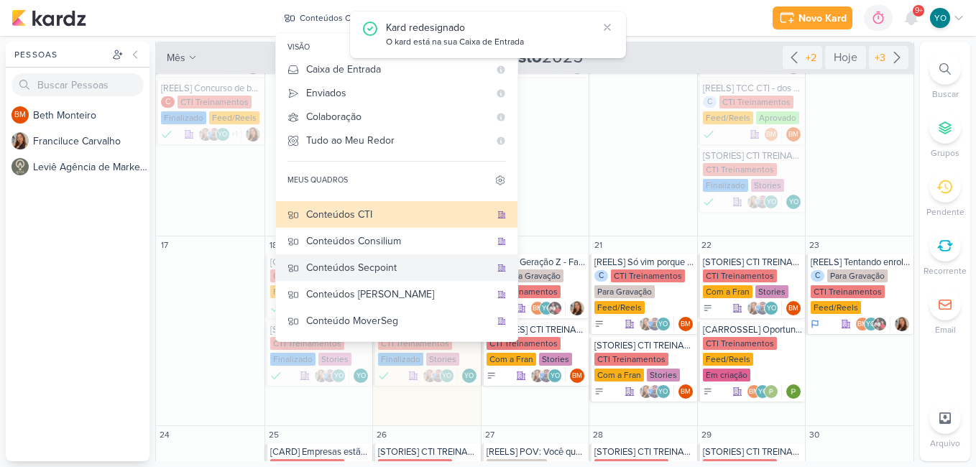
click at [396, 270] on div "Conteúdos Secpoint" at bounding box center [398, 267] width 184 height 15
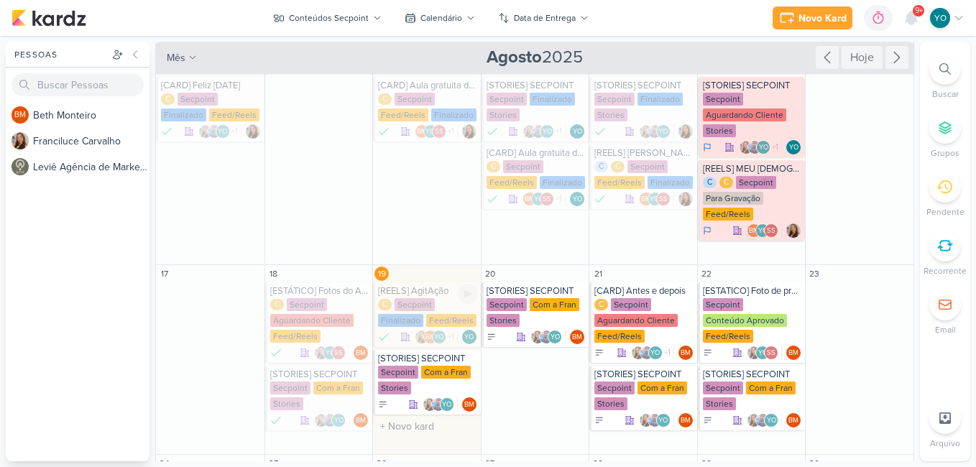
scroll to position [292, 0]
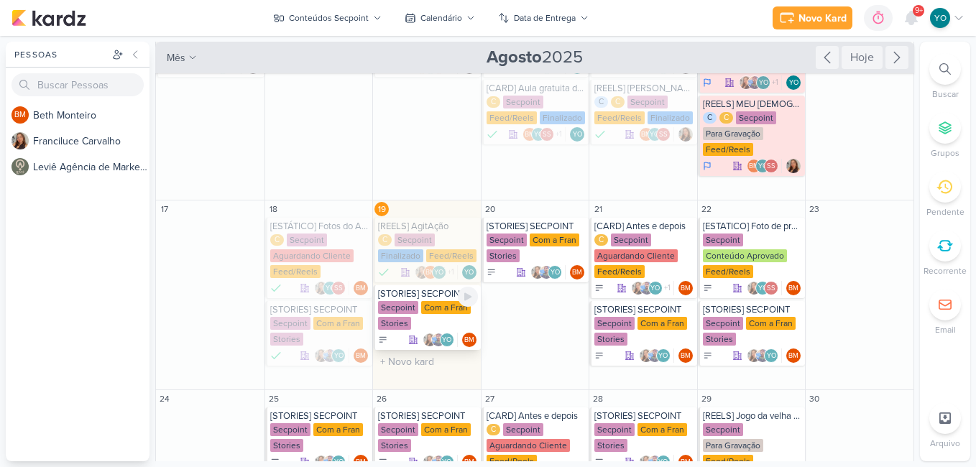
click at [436, 324] on div "Secpoint Com a Fran Stories" at bounding box center [428, 316] width 100 height 30
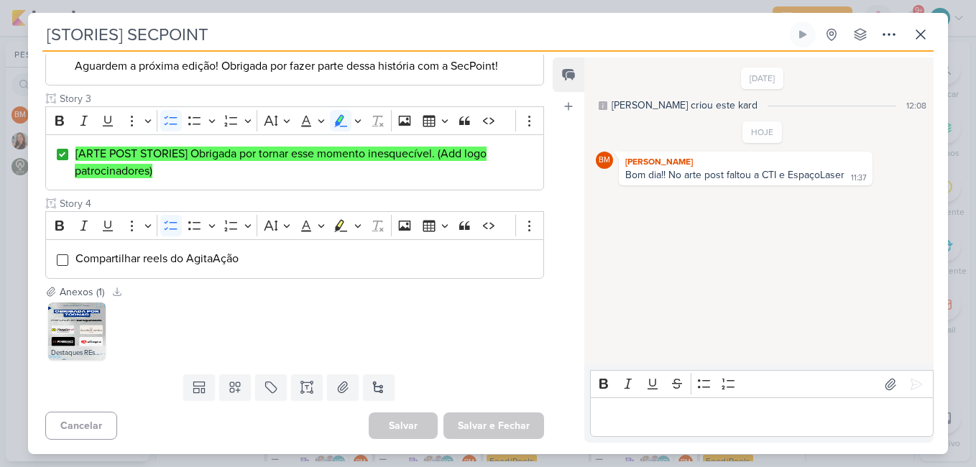
scroll to position [32, 0]
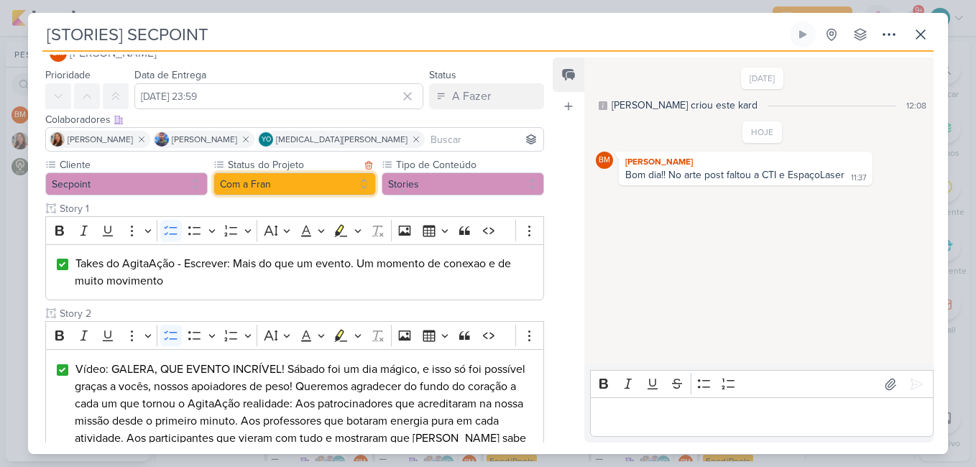
click at [332, 182] on button "Com a Fran" at bounding box center [294, 183] width 162 height 23
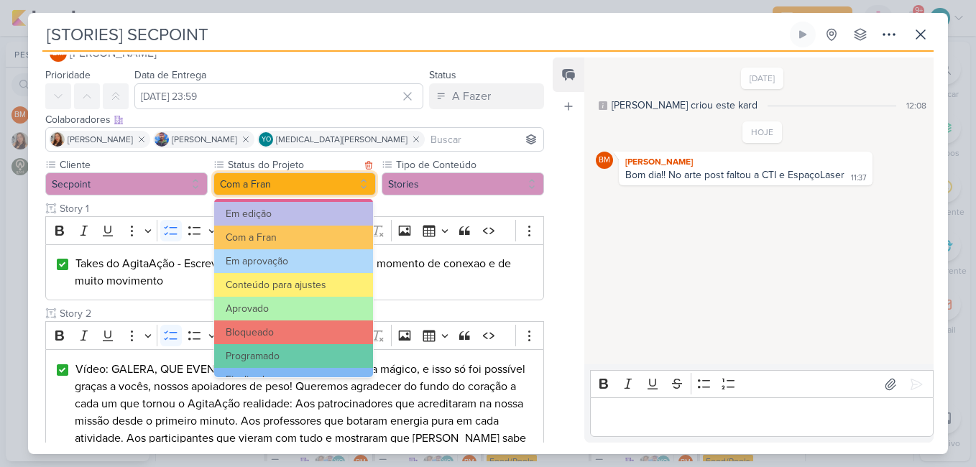
scroll to position [162, 0]
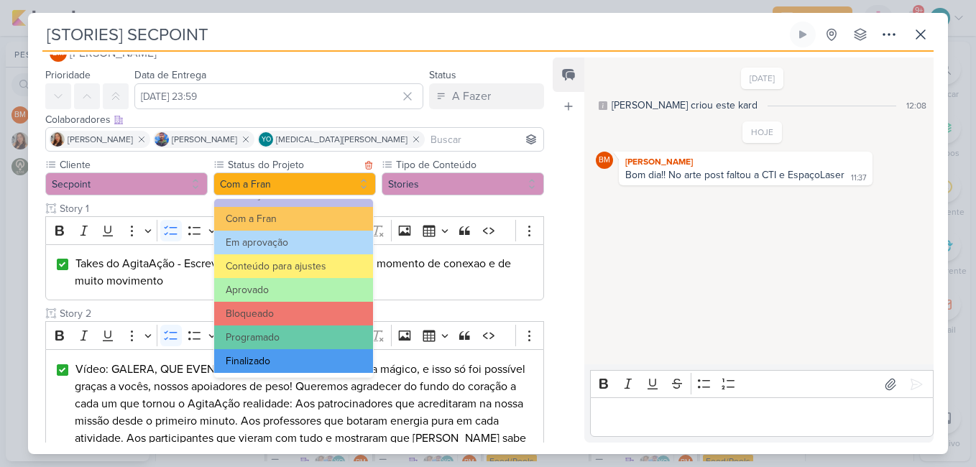
click at [295, 354] on button "Finalizado" at bounding box center [293, 361] width 159 height 24
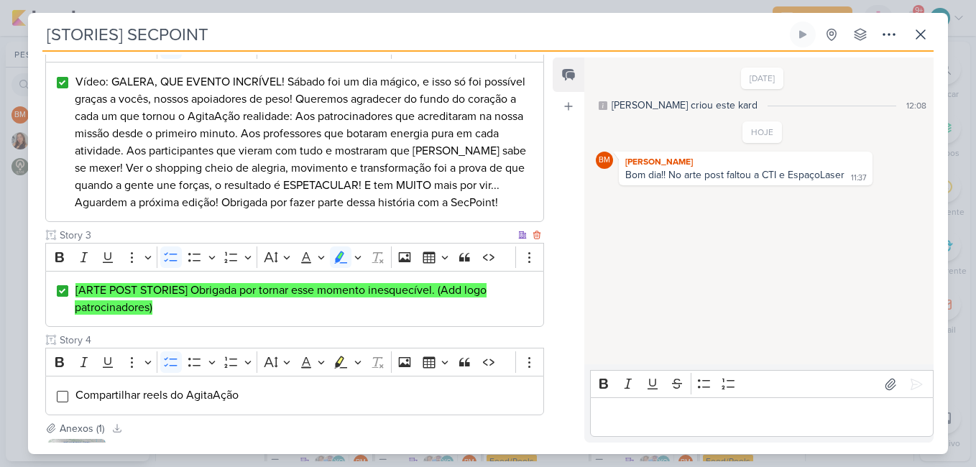
scroll to position [456, 0]
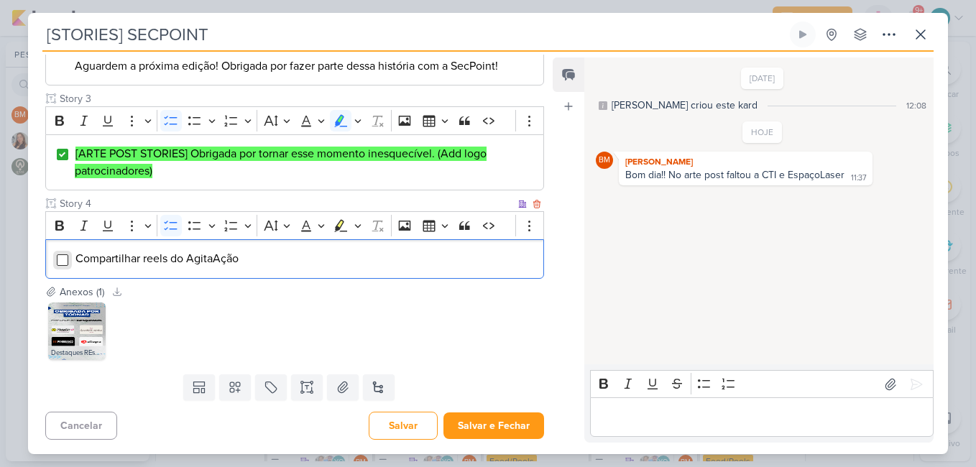
click at [63, 262] on input "Editor editing area: main" at bounding box center [62, 259] width 11 height 11
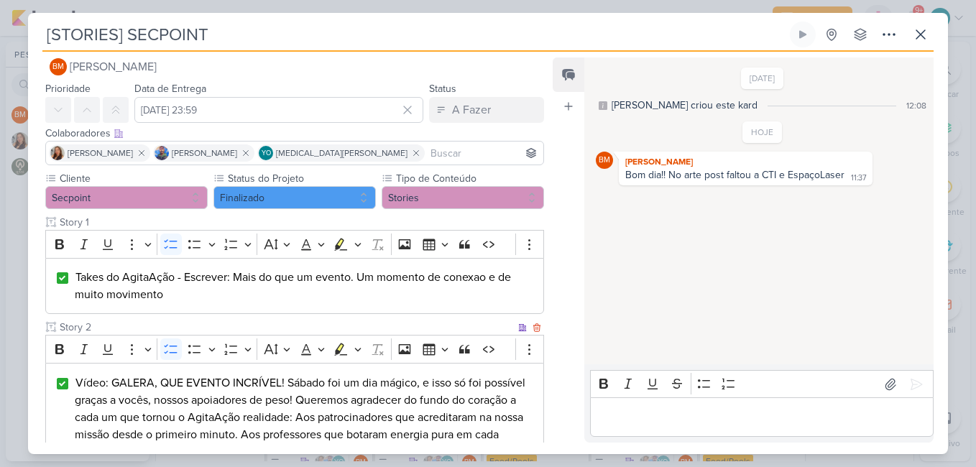
scroll to position [0, 0]
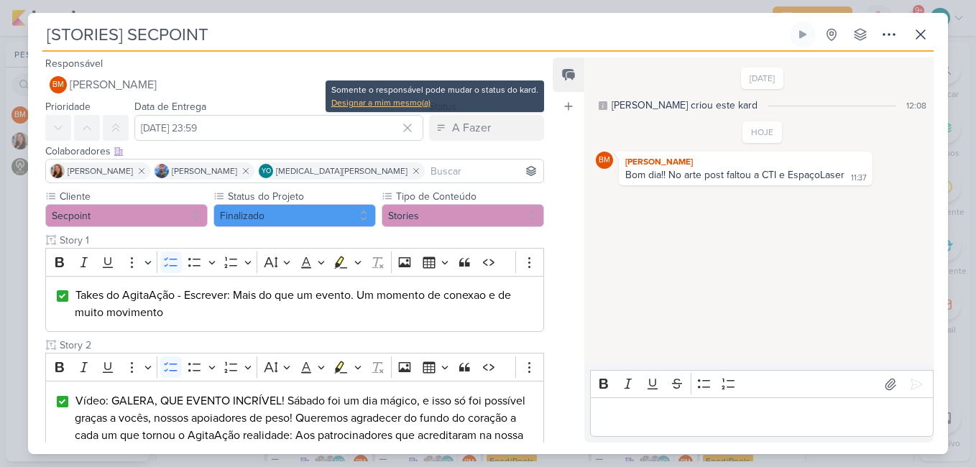
click at [395, 103] on div "Designar a mim mesmo(a)" at bounding box center [434, 102] width 207 height 13
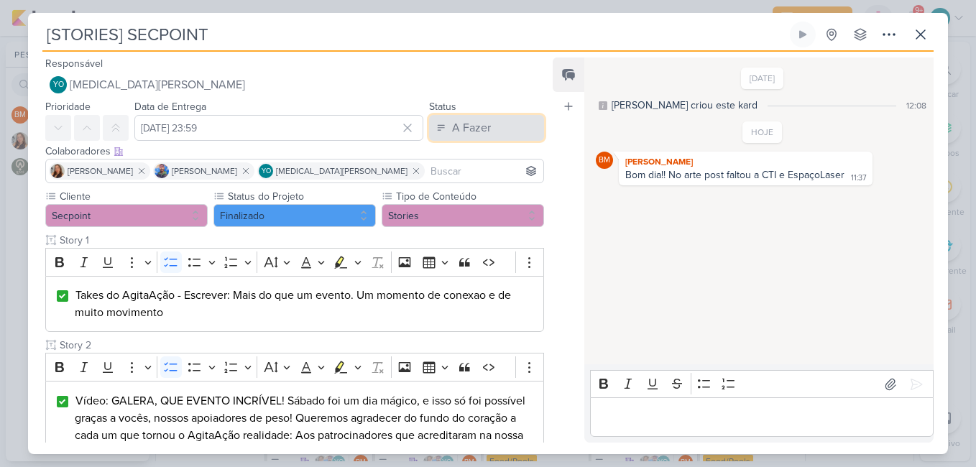
click at [459, 122] on div "A Fazer" at bounding box center [471, 127] width 39 height 17
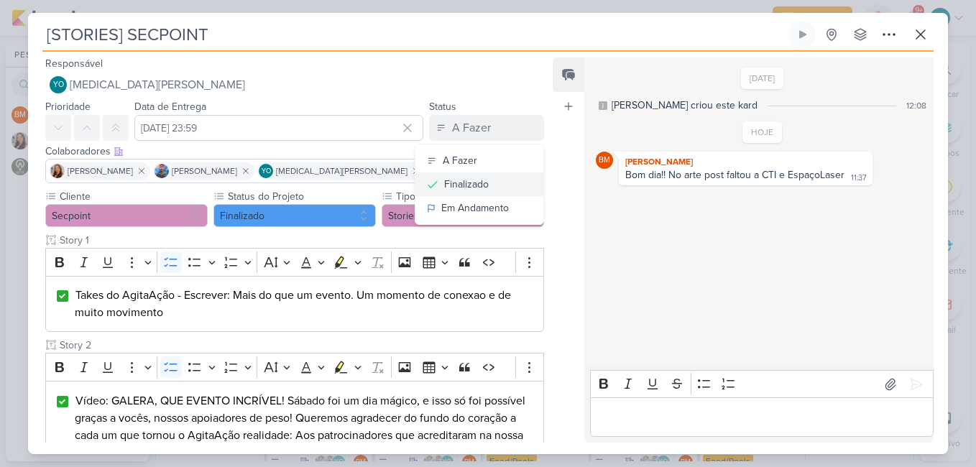
click at [462, 190] on div "Finalizado" at bounding box center [466, 184] width 45 height 15
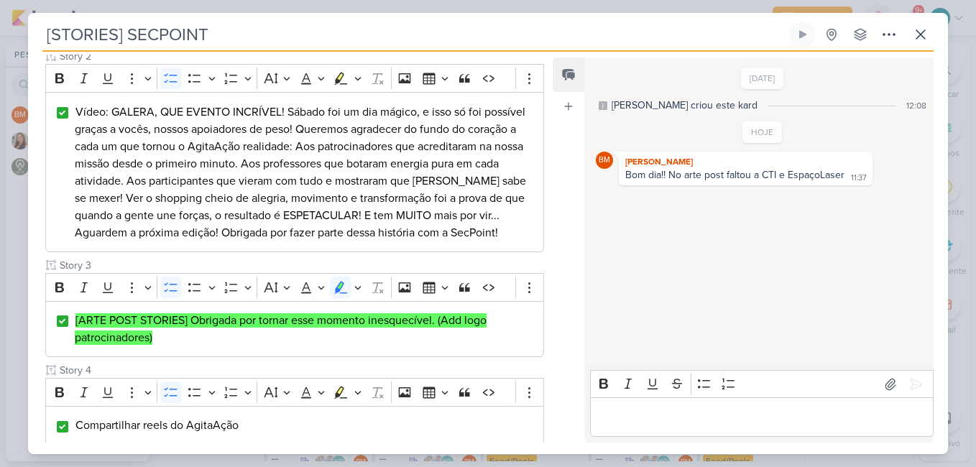
scroll to position [456, 0]
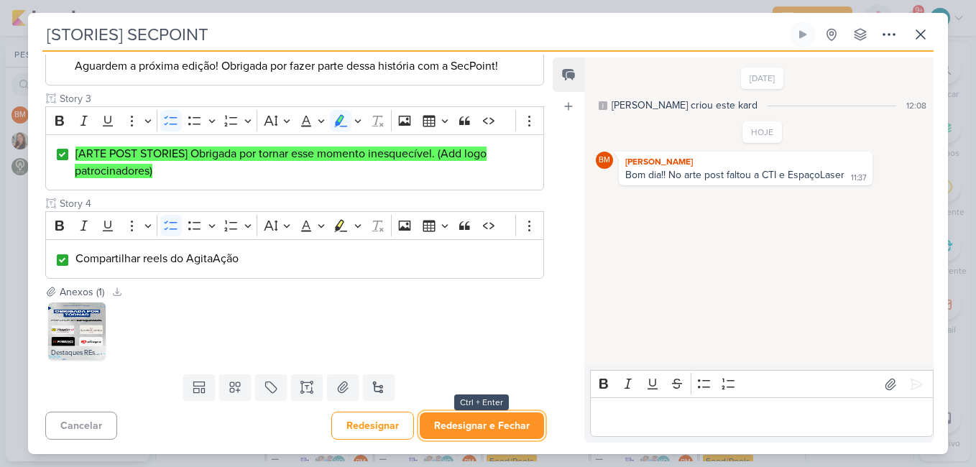
click at [507, 427] on button "Redesignar e Fechar" at bounding box center [482, 425] width 124 height 27
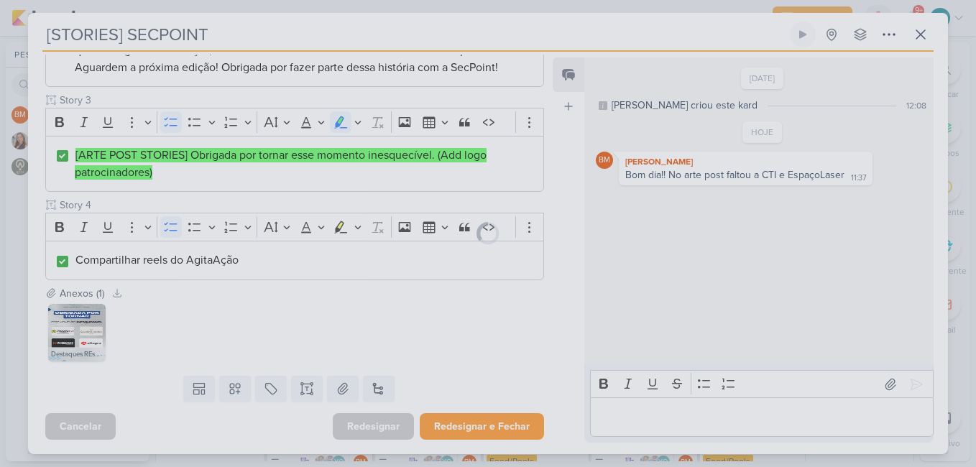
scroll to position [454, 0]
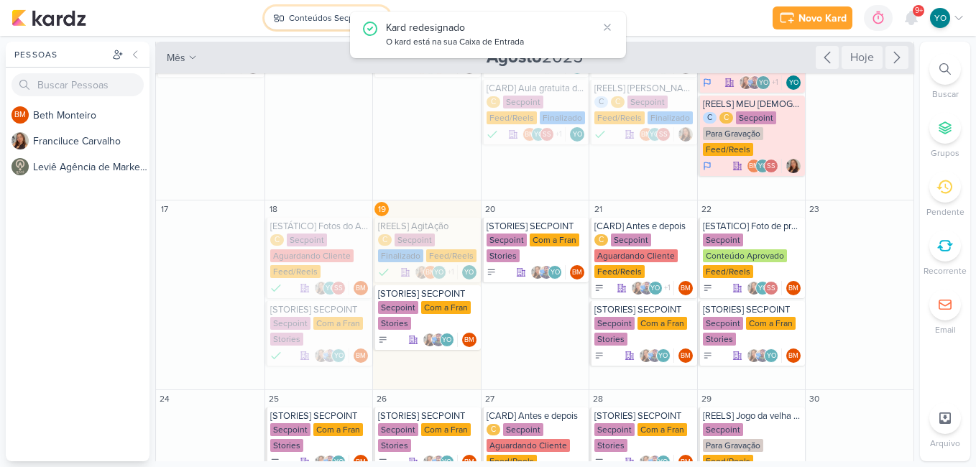
click at [318, 15] on div "Conteúdos Secpoint" at bounding box center [329, 17] width 80 height 13
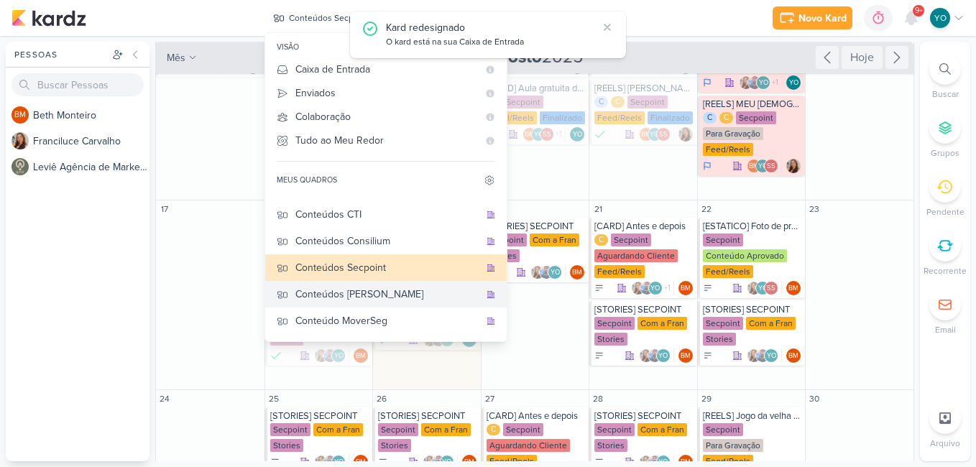
click at [403, 290] on div "Conteúdos [PERSON_NAME]" at bounding box center [387, 294] width 184 height 15
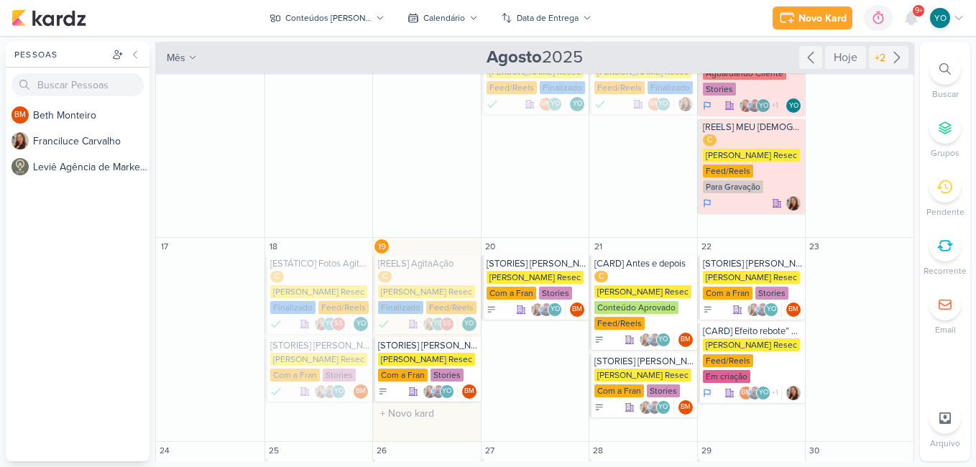
scroll to position [247, 0]
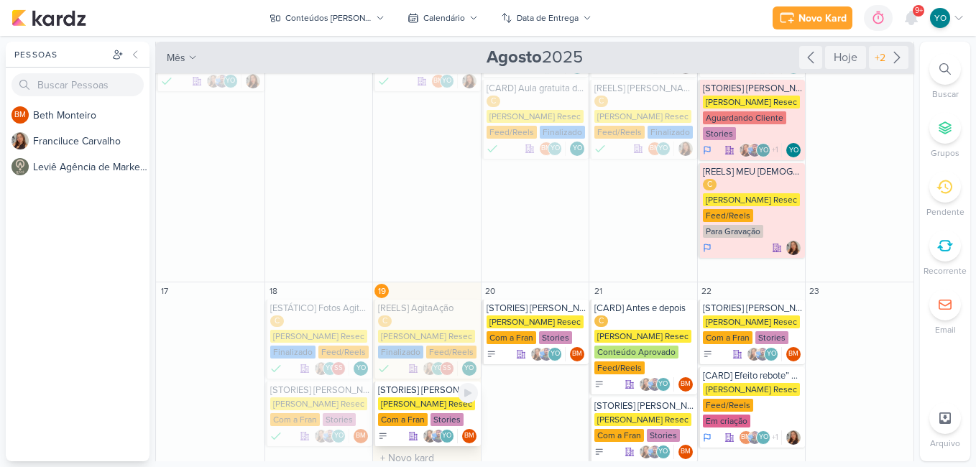
click at [445, 407] on div "[PERSON_NAME] Resec" at bounding box center [426, 403] width 97 height 13
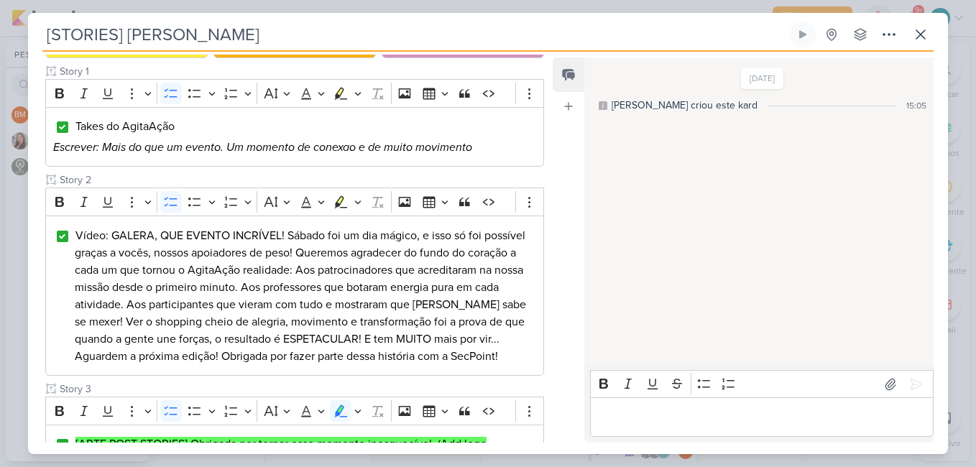
scroll to position [459, 0]
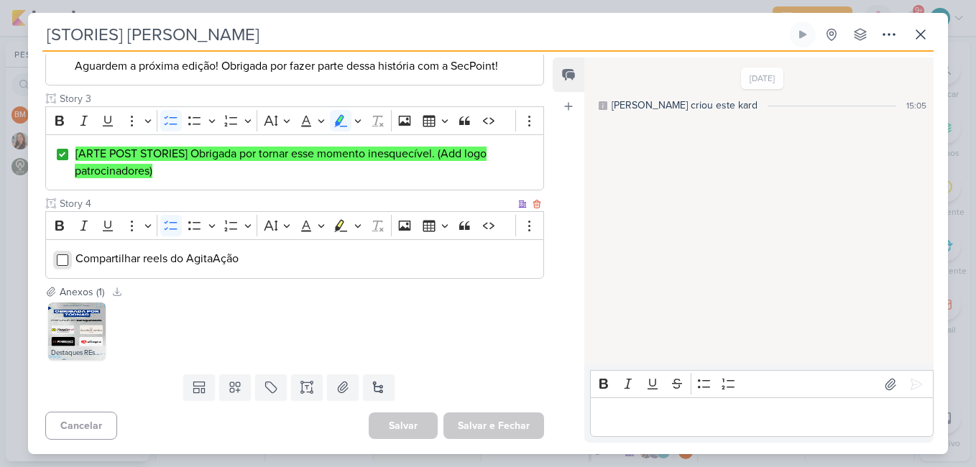
click at [59, 264] on input "Editor editing area: main" at bounding box center [62, 259] width 11 height 11
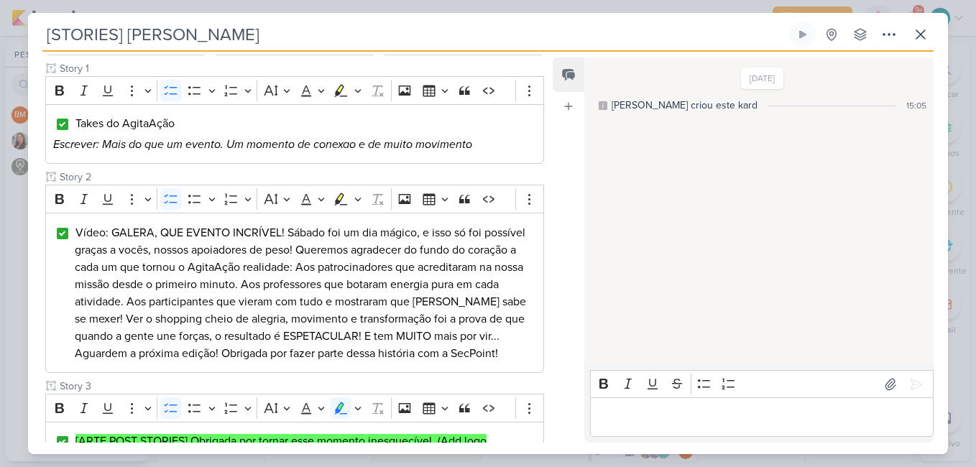
scroll to position [0, 0]
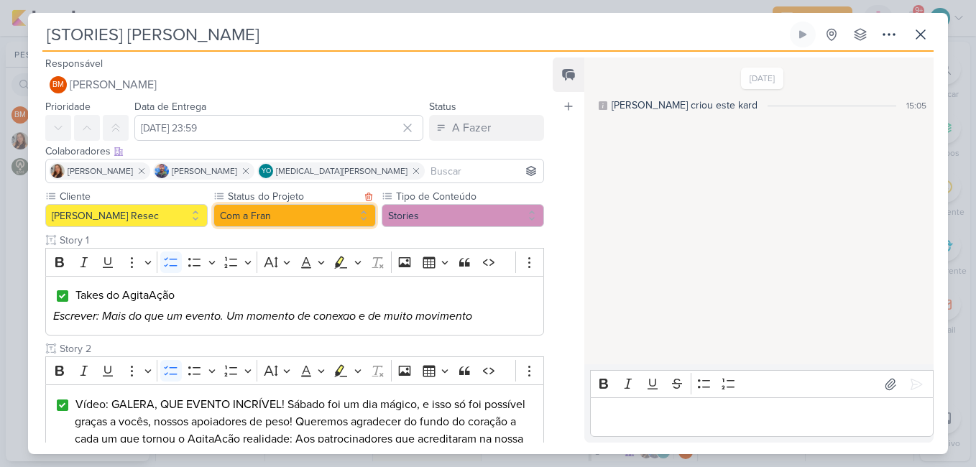
click at [308, 221] on button "Com a Fran" at bounding box center [294, 215] width 162 height 23
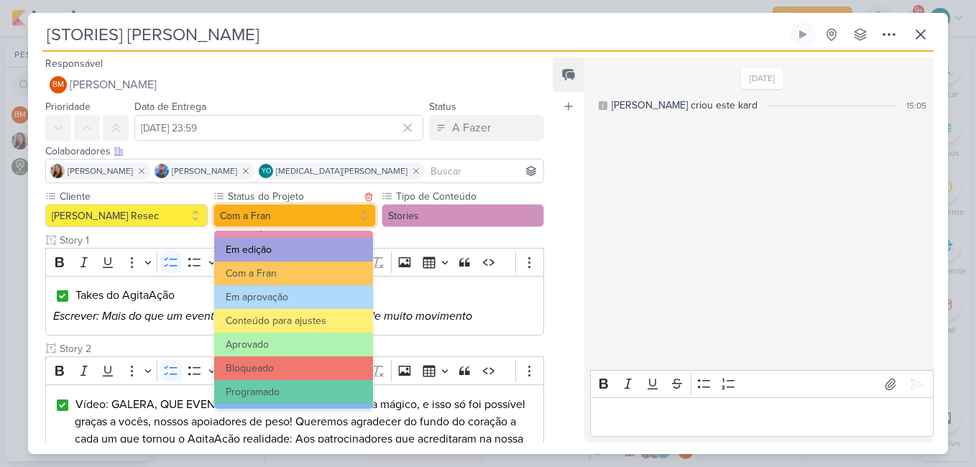
scroll to position [162, 0]
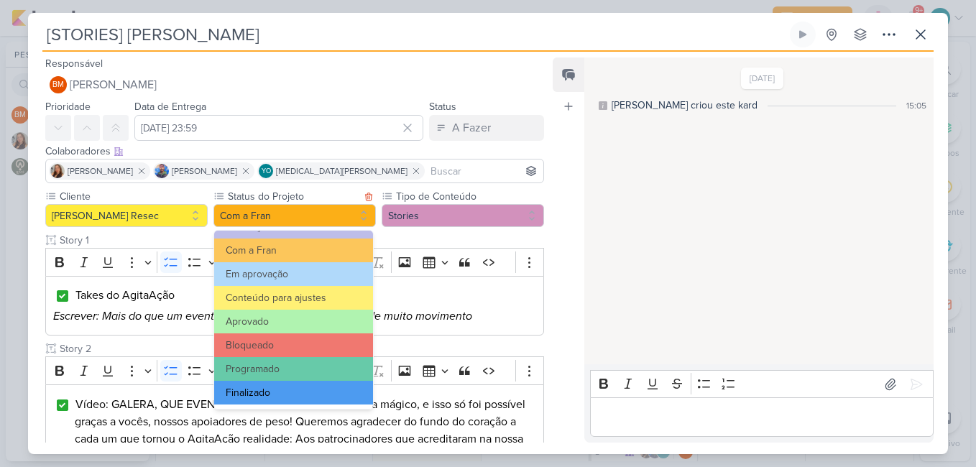
click at [325, 388] on button "Finalizado" at bounding box center [293, 393] width 159 height 24
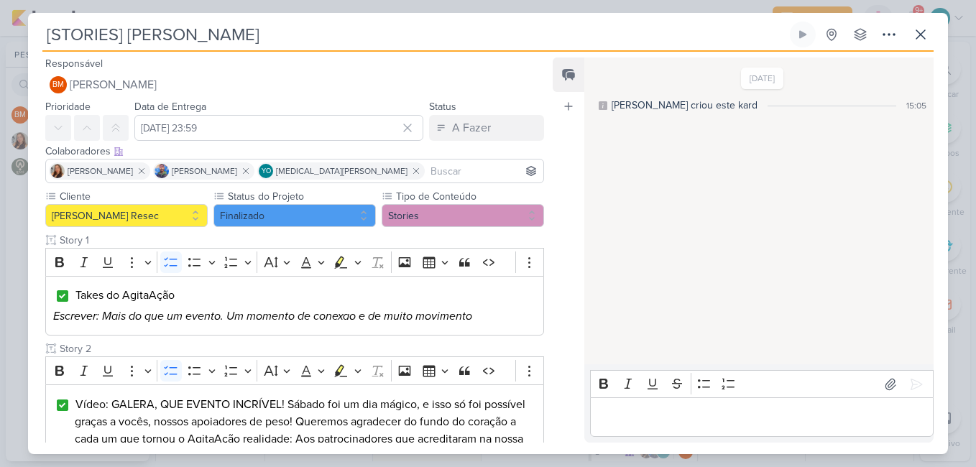
click at [383, 99] on div "Designar a mim mesmo(a)" at bounding box center [434, 102] width 197 height 12
click at [456, 122] on div "A Fazer" at bounding box center [471, 127] width 39 height 17
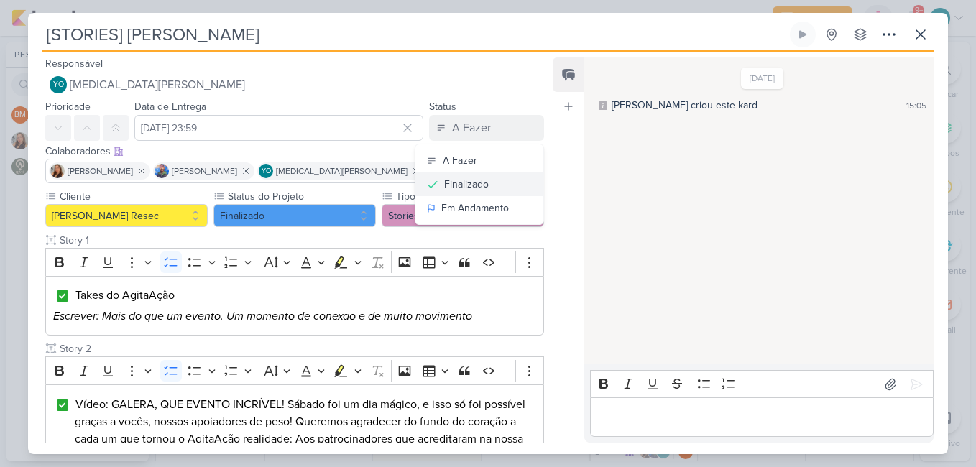
click at [476, 175] on button "Finalizado" at bounding box center [479, 184] width 128 height 24
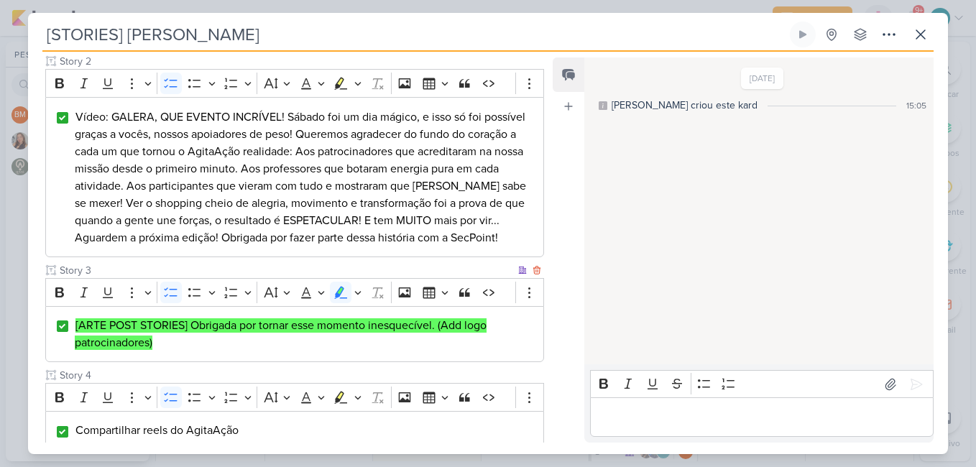
scroll to position [459, 0]
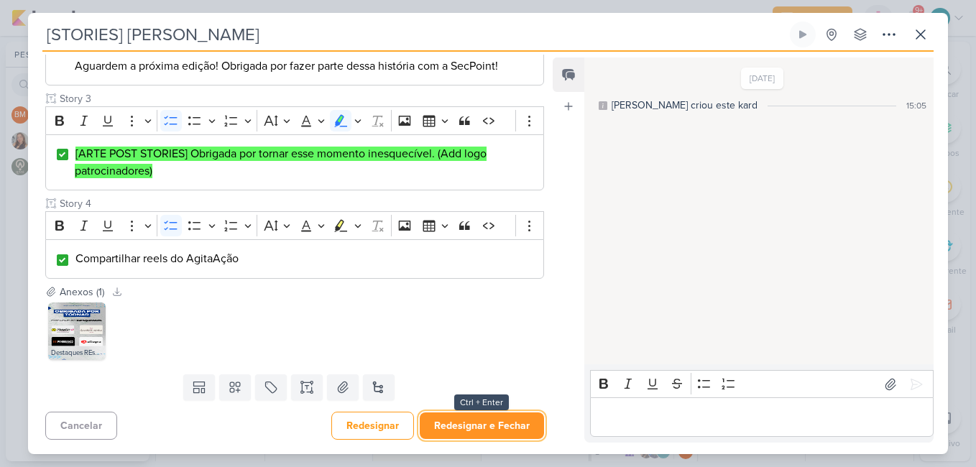
click at [514, 422] on button "Redesignar e Fechar" at bounding box center [482, 425] width 124 height 27
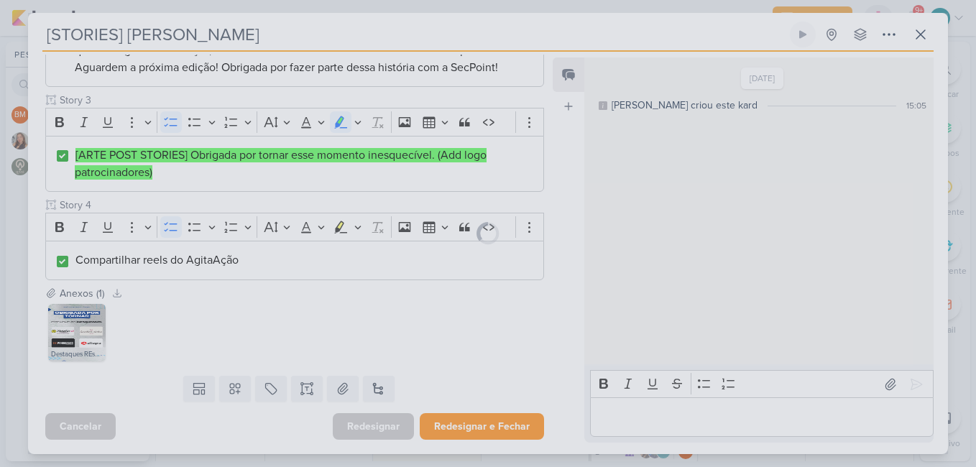
scroll to position [458, 0]
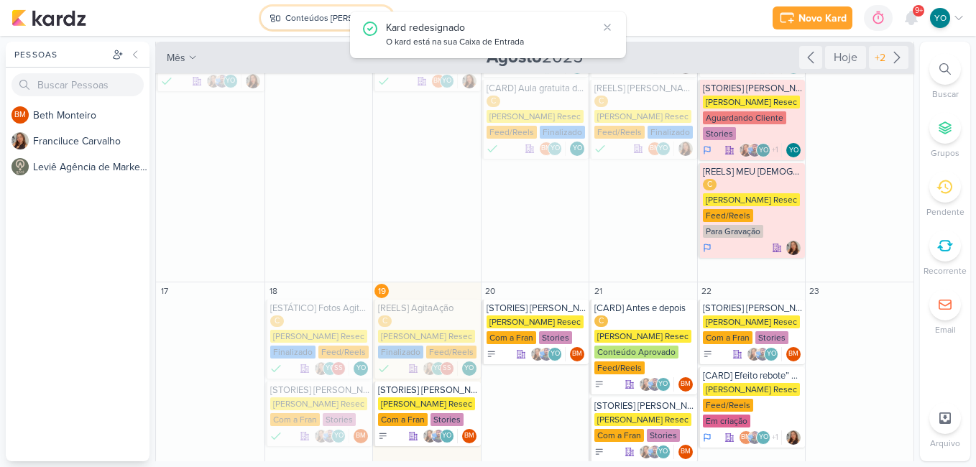
click at [314, 14] on div "Conteúdos [PERSON_NAME]" at bounding box center [328, 17] width 86 height 13
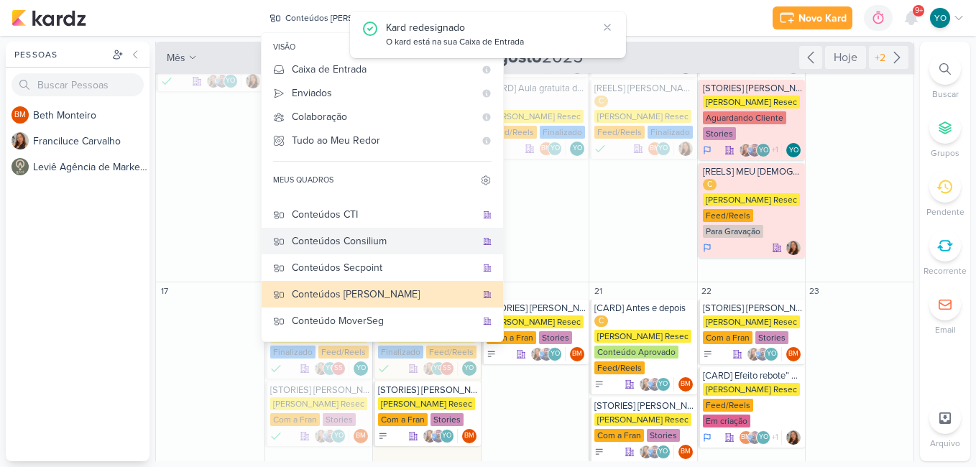
click at [376, 239] on div "Conteúdos Consilium" at bounding box center [384, 241] width 184 height 15
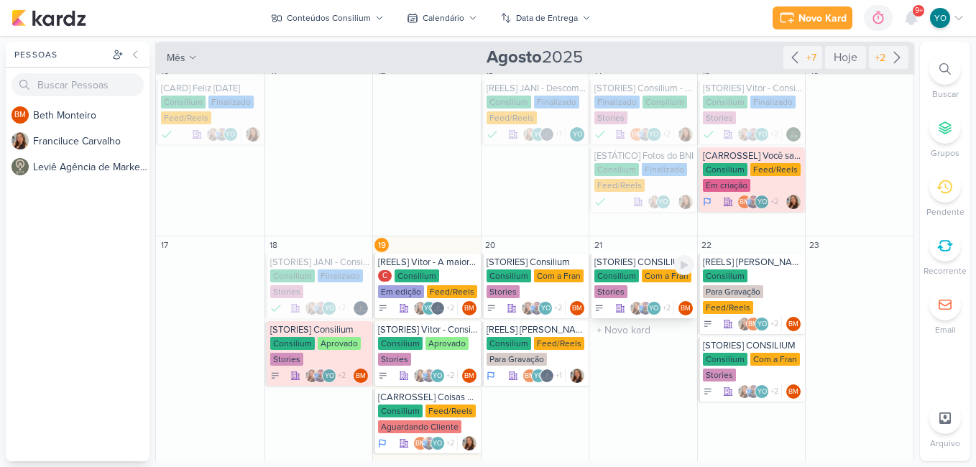
scroll to position [247, 0]
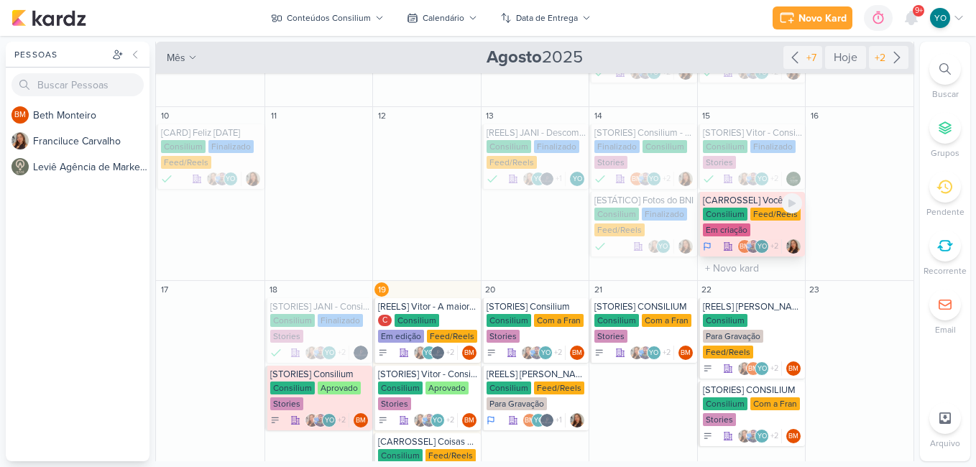
click at [772, 226] on div "Consilium Feed/Reels Em criação" at bounding box center [753, 223] width 100 height 30
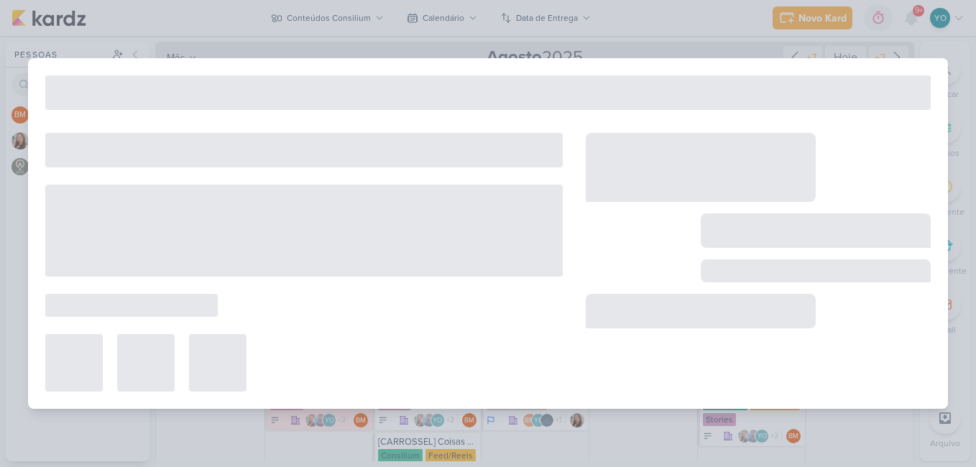
type input "[CARROSSEL] Você sabe o porque muitos empresários quebram mesmo vendendo bem?"
type input "[DATE] 23:59"
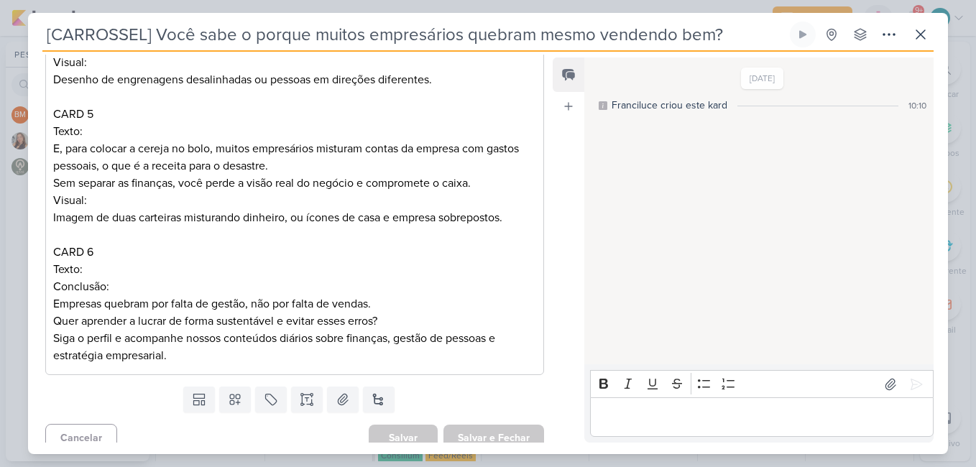
scroll to position [731, 0]
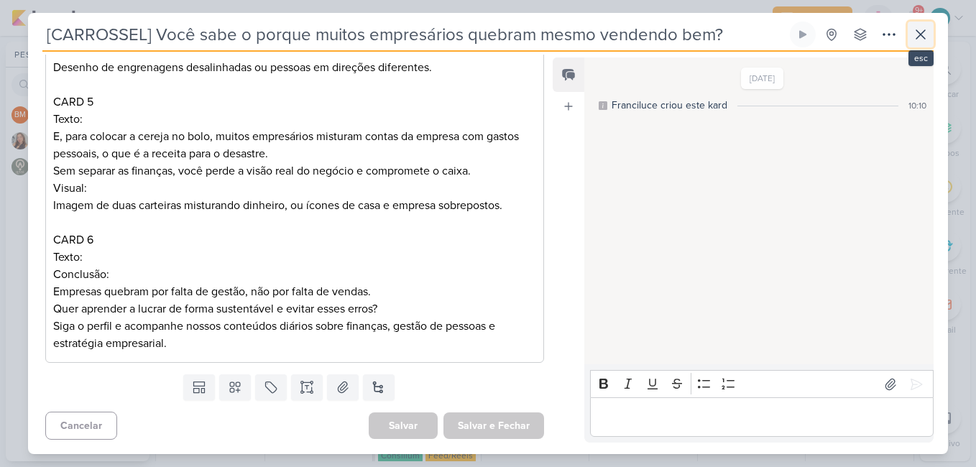
click at [924, 37] on icon at bounding box center [920, 34] width 9 height 9
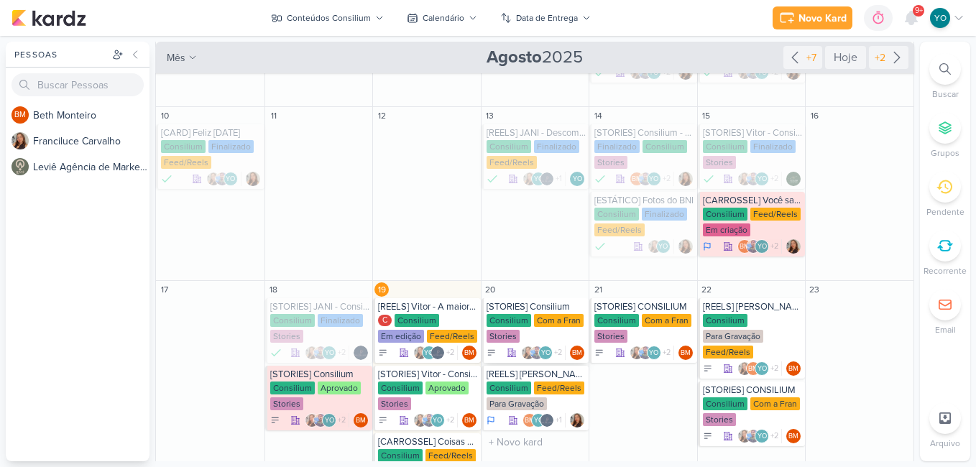
scroll to position [391, 0]
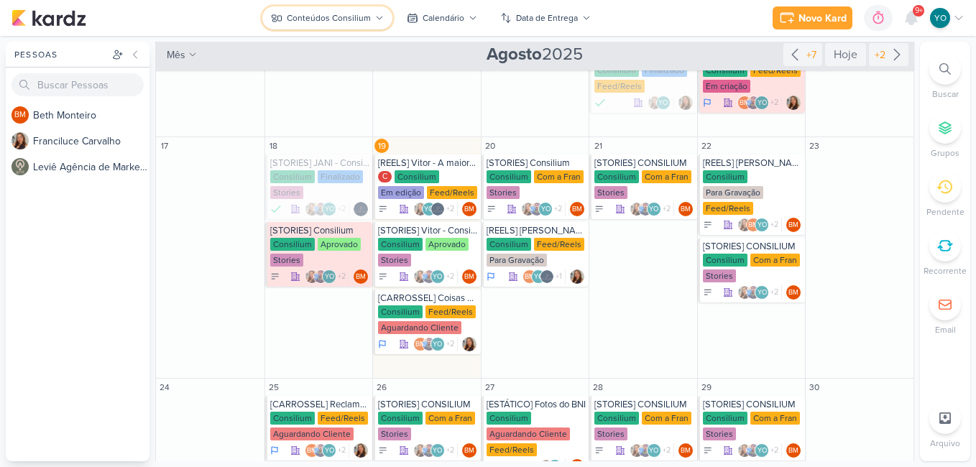
click at [346, 17] on div "Conteúdos Consilium" at bounding box center [329, 17] width 84 height 13
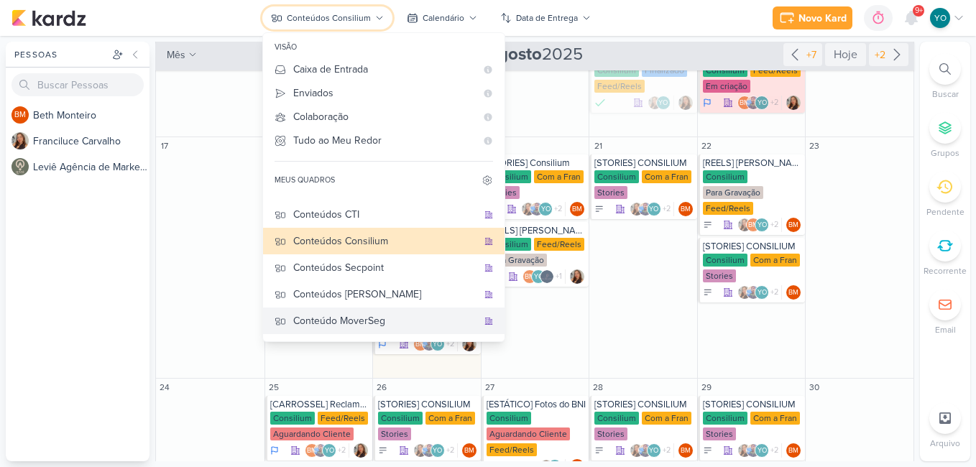
scroll to position [96, 0]
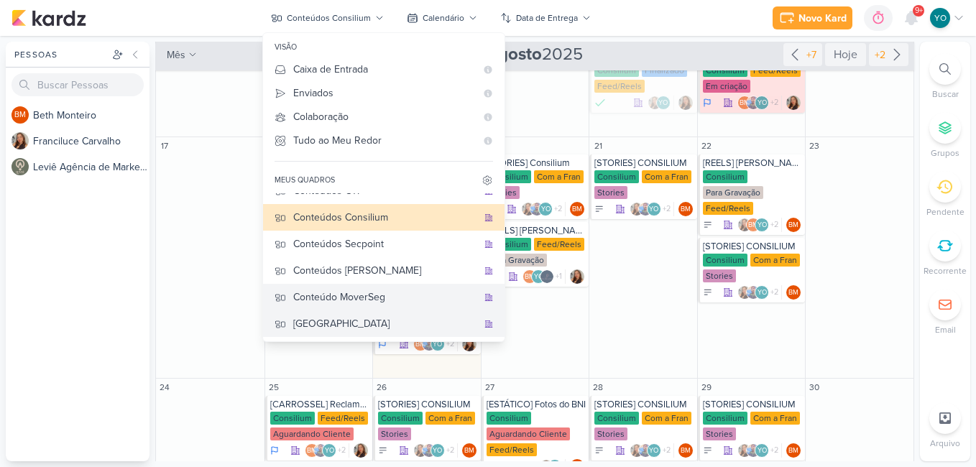
click at [393, 321] on div "[GEOGRAPHIC_DATA]" at bounding box center [385, 323] width 184 height 15
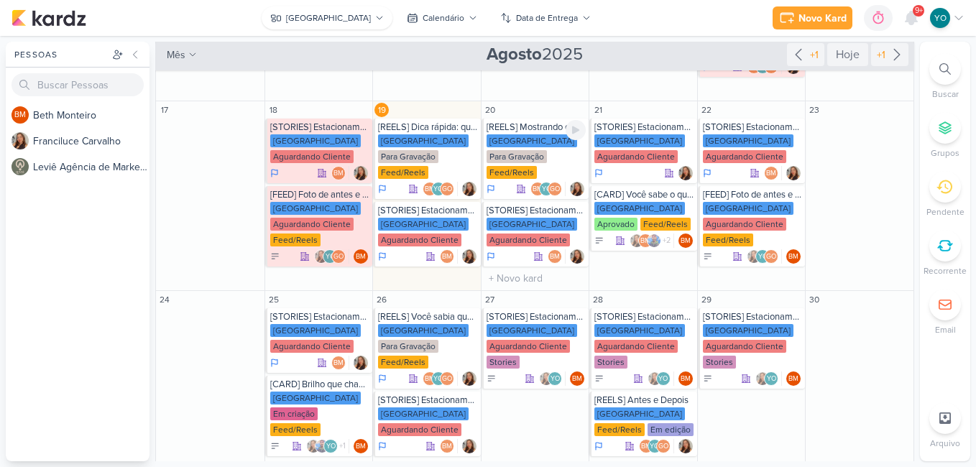
scroll to position [339, 0]
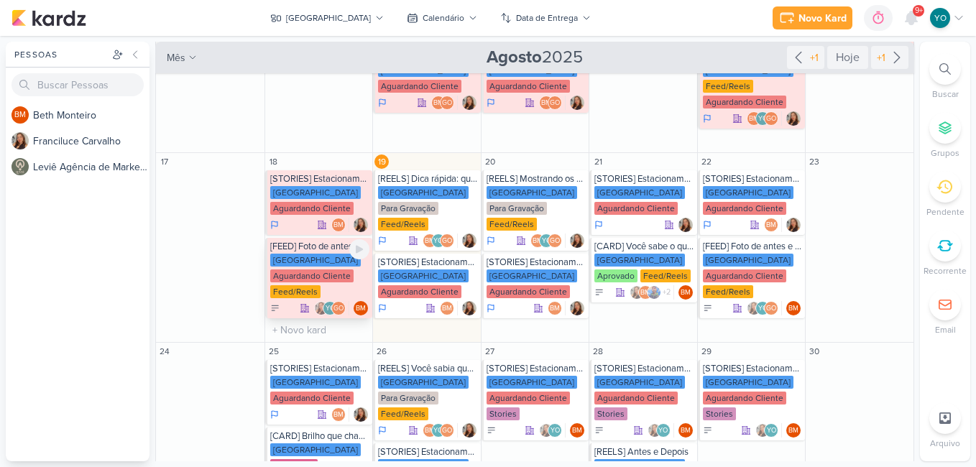
click at [337, 269] on div "[GEOGRAPHIC_DATA] Aguardando Cliente Feed/Reels" at bounding box center [320, 277] width 100 height 46
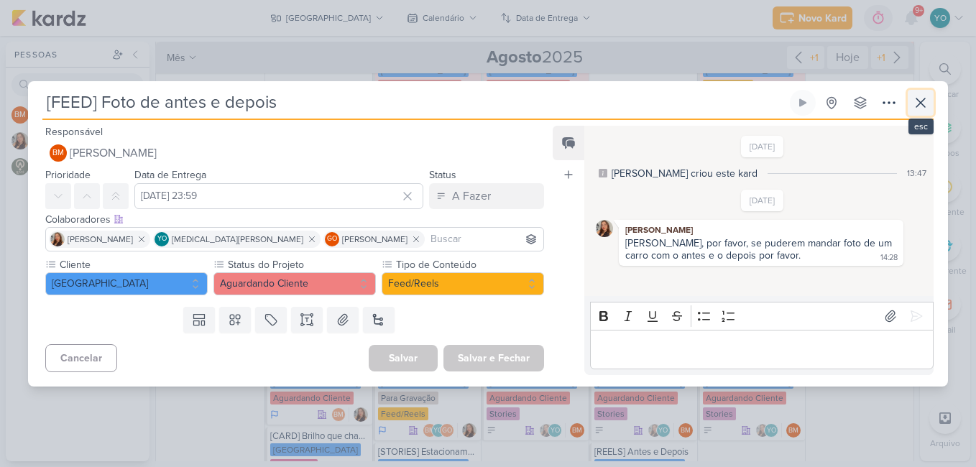
click at [922, 103] on icon at bounding box center [920, 102] width 17 height 17
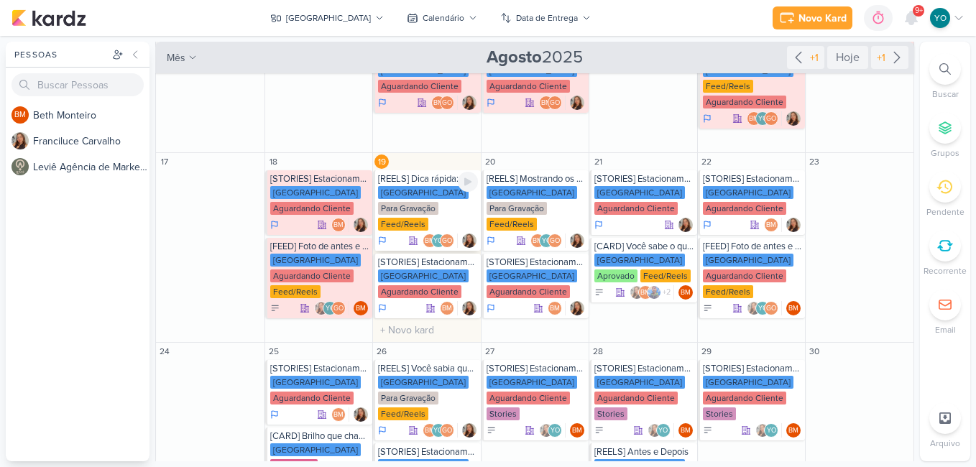
click at [430, 208] on div "Para Gravação" at bounding box center [408, 208] width 60 height 13
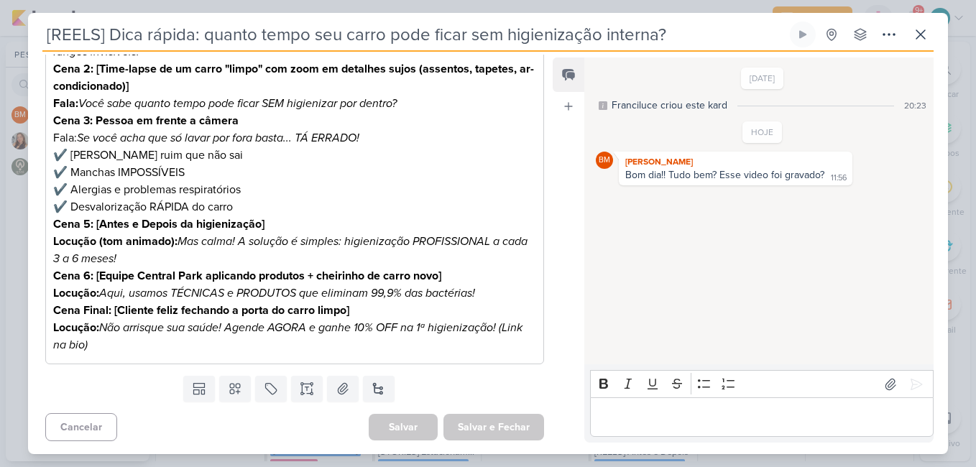
scroll to position [297, 0]
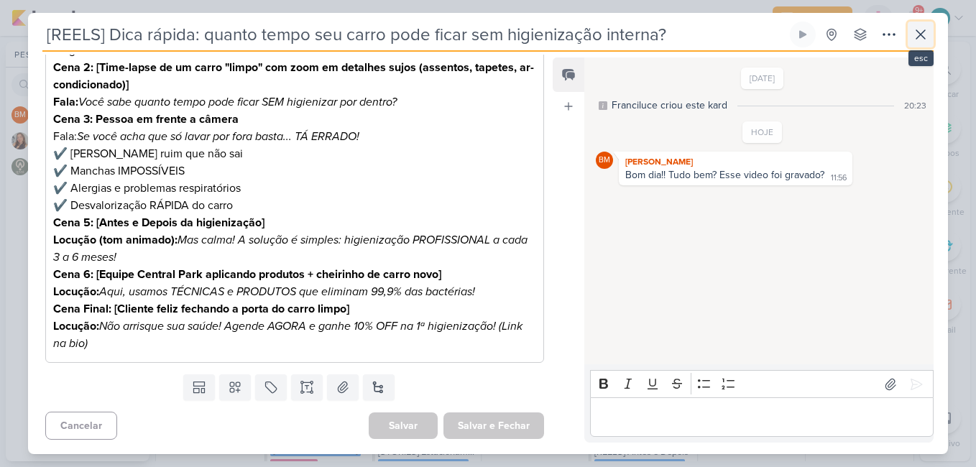
click at [919, 36] on icon at bounding box center [920, 34] width 9 height 9
